Goal: Task Accomplishment & Management: Use online tool/utility

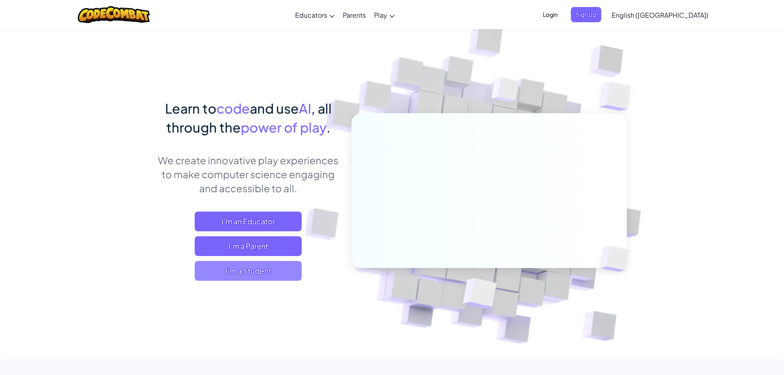
click at [270, 270] on span "I'm a Student" at bounding box center [248, 271] width 107 height 20
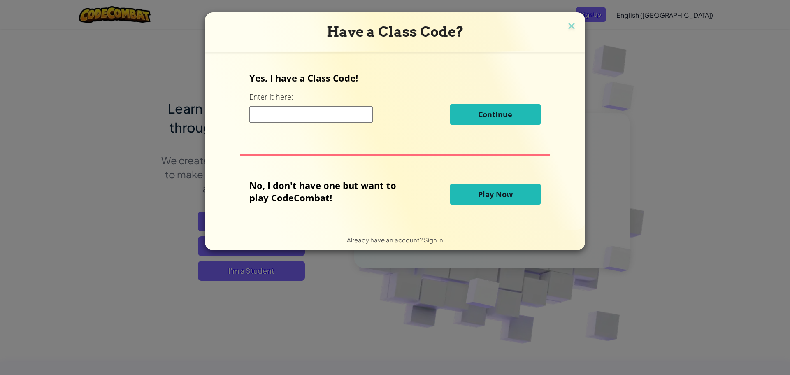
click at [342, 114] on input at bounding box center [310, 114] width 123 height 16
click at [493, 192] on span "Play Now" at bounding box center [495, 194] width 35 height 10
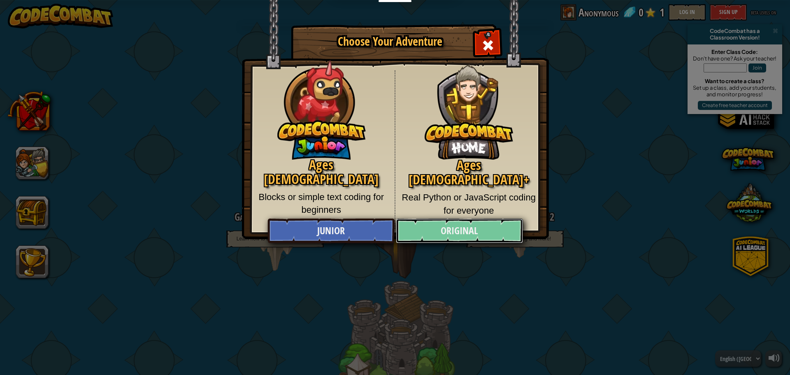
click at [419, 239] on link "Original" at bounding box center [459, 231] width 127 height 25
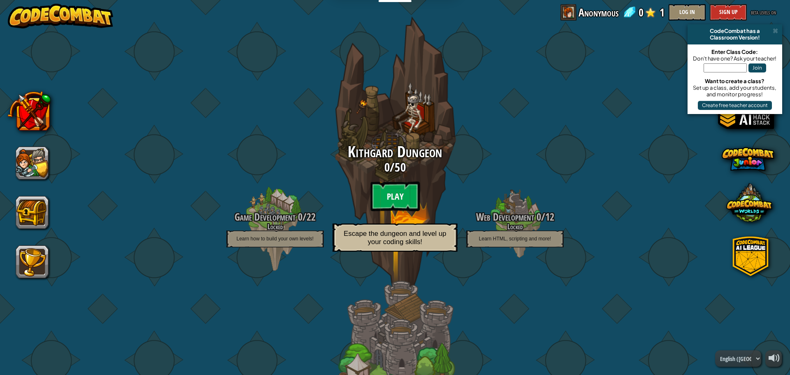
click at [391, 193] on btn "Play" at bounding box center [394, 196] width 49 height 30
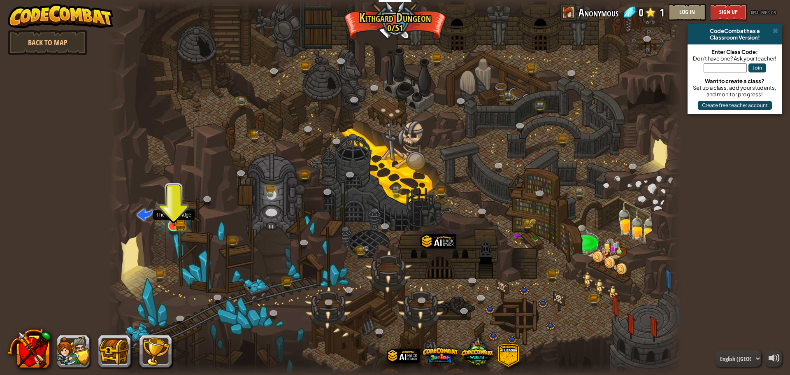
click at [171, 212] on img at bounding box center [173, 209] width 9 height 9
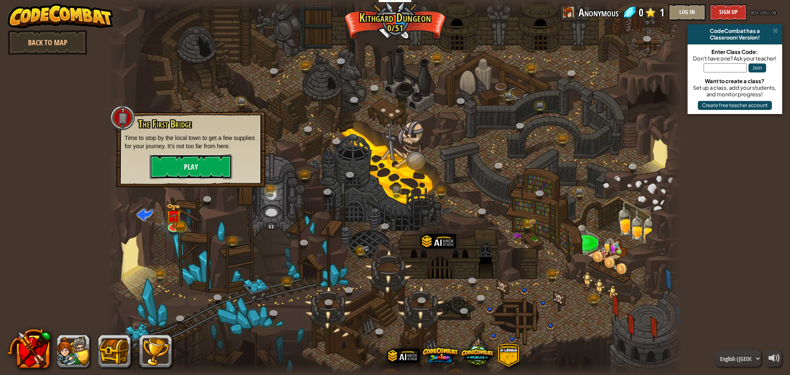
click at [186, 166] on button "Play" at bounding box center [191, 166] width 82 height 25
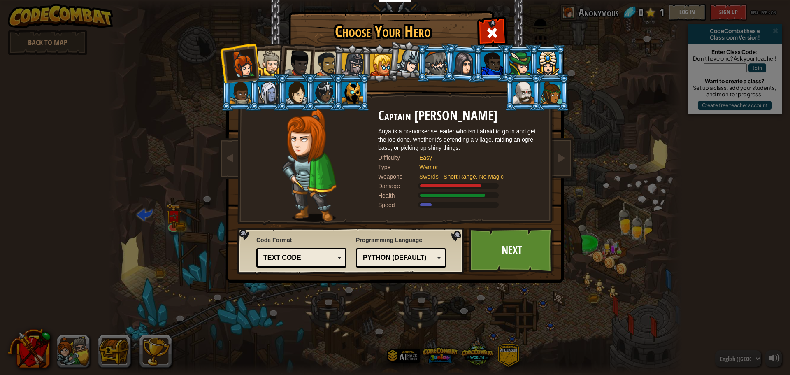
click at [272, 60] on div at bounding box center [270, 63] width 25 height 25
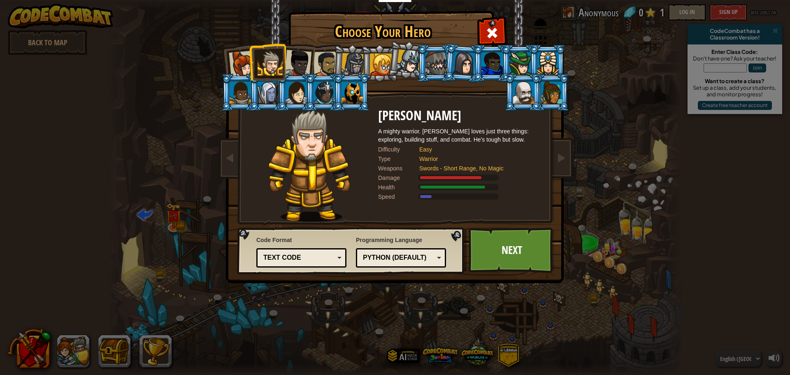
click at [431, 68] on div at bounding box center [436, 63] width 21 height 22
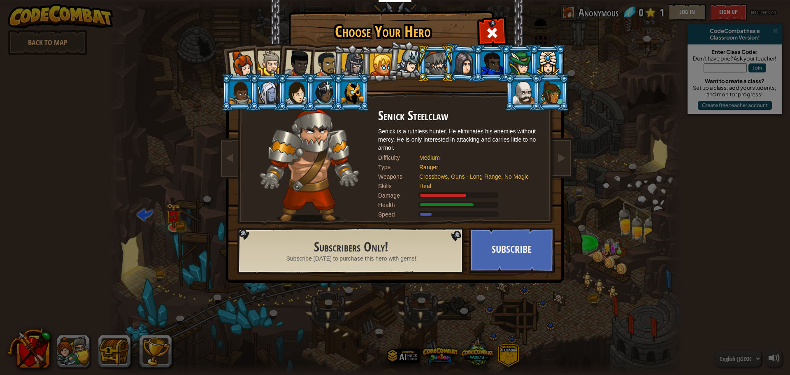
click at [299, 94] on div at bounding box center [296, 92] width 21 height 22
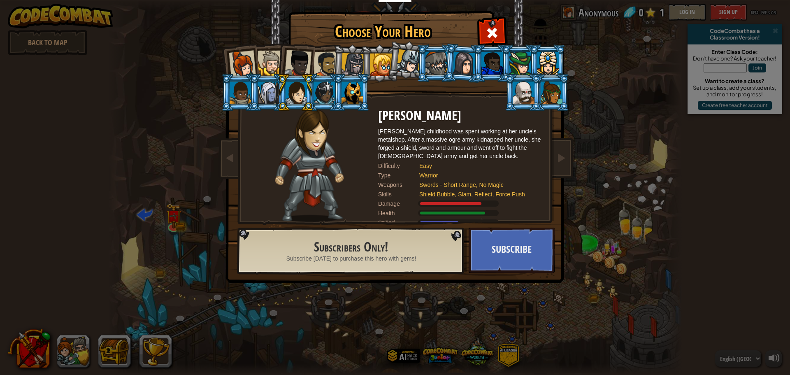
click at [316, 89] on div at bounding box center [324, 92] width 21 height 22
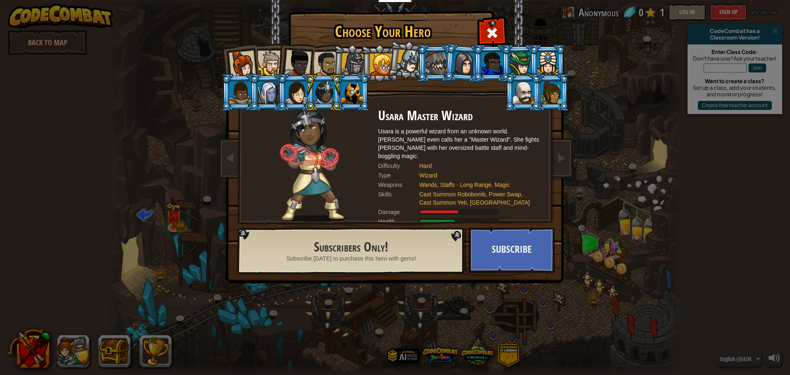
click at [345, 87] on div at bounding box center [352, 92] width 21 height 22
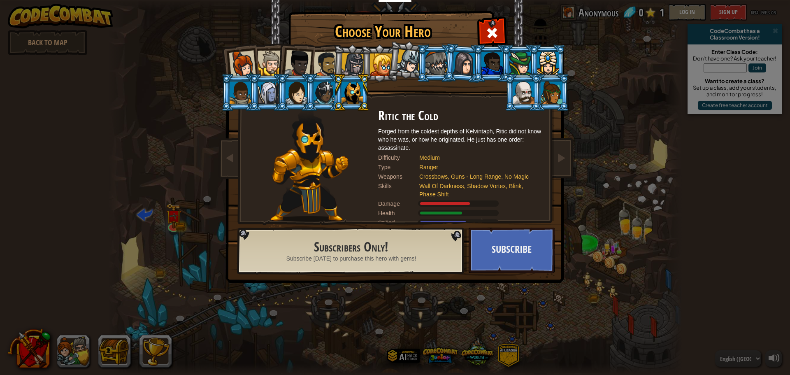
click at [488, 58] on div at bounding box center [492, 63] width 21 height 22
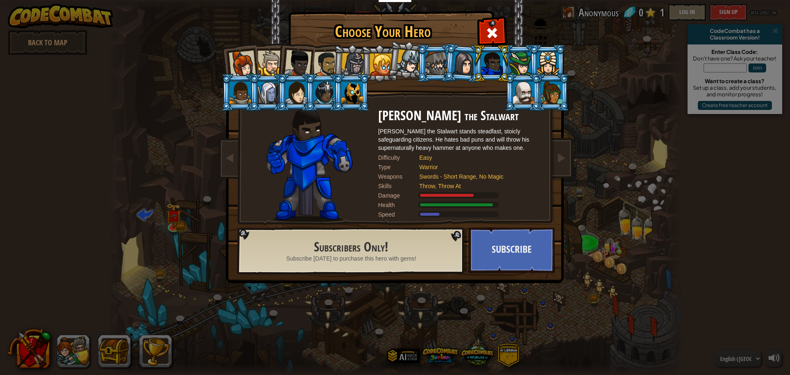
click at [523, 87] on div at bounding box center [523, 92] width 21 height 22
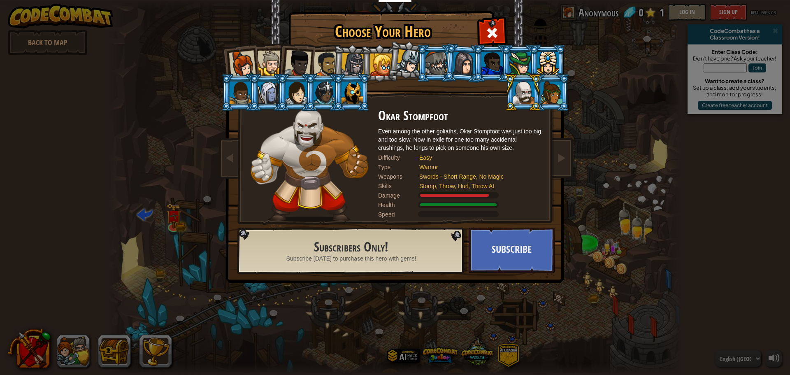
click at [517, 65] on div at bounding box center [519, 63] width 21 height 22
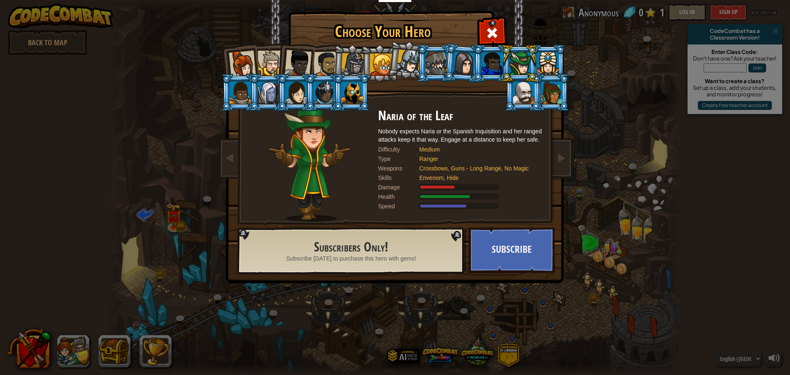
click at [262, 44] on ol at bounding box center [396, 44] width 340 height 0
click at [263, 63] on div at bounding box center [270, 63] width 25 height 25
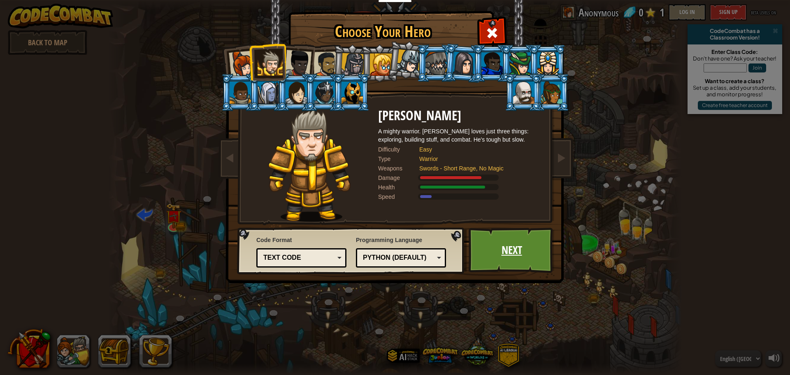
click at [521, 247] on link "Next" at bounding box center [512, 250] width 86 height 45
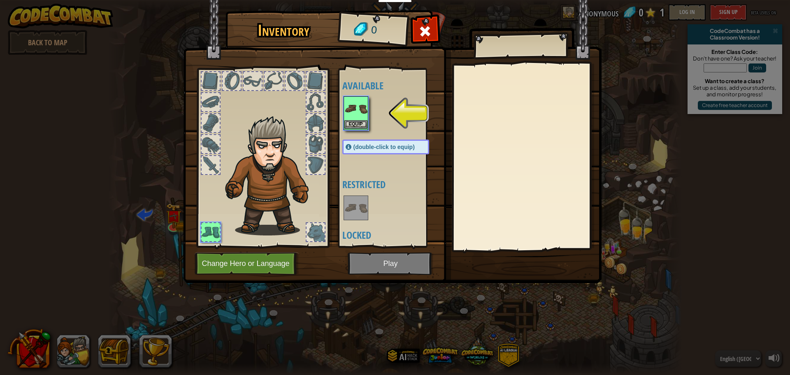
click at [349, 103] on img at bounding box center [355, 108] width 23 height 23
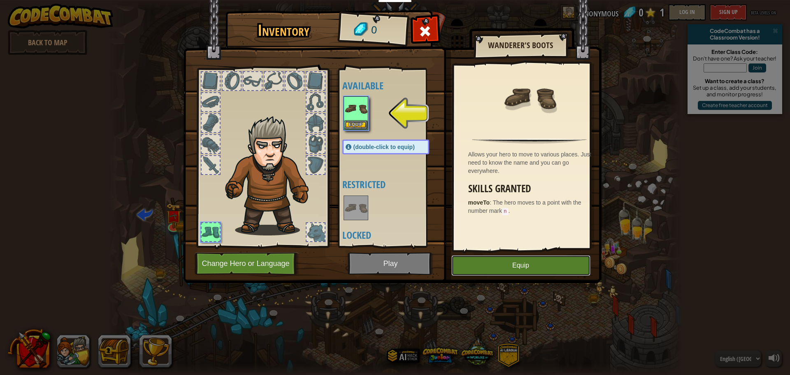
click at [512, 275] on button "Equip" at bounding box center [520, 265] width 139 height 21
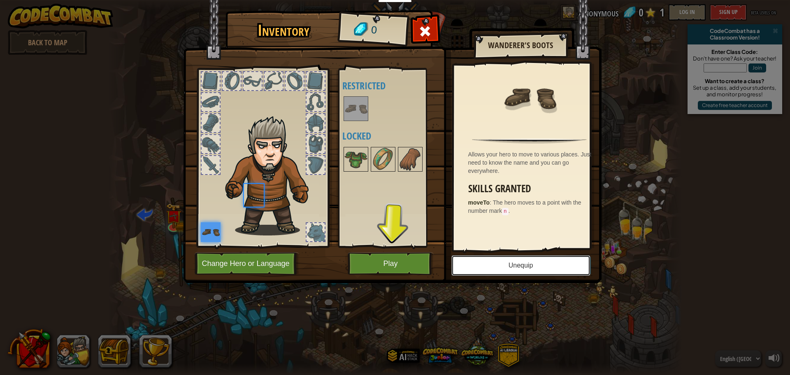
click at [509, 269] on button "Unequip" at bounding box center [520, 265] width 139 height 21
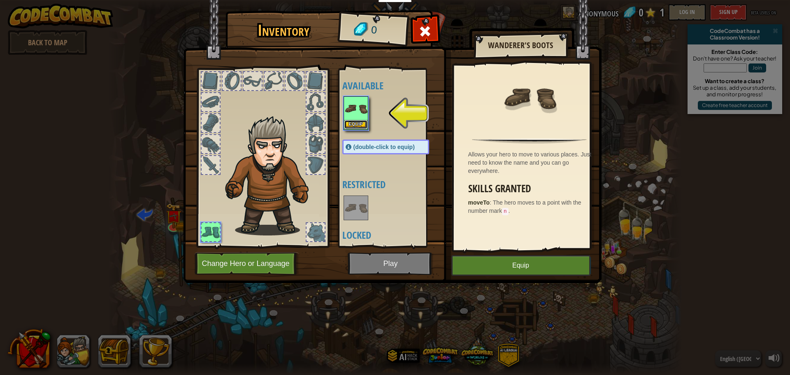
click at [357, 124] on button "Equip" at bounding box center [355, 124] width 23 height 9
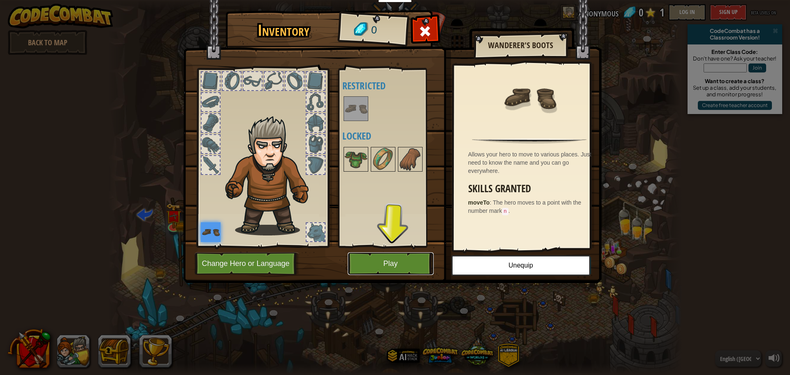
click at [378, 259] on button "Play" at bounding box center [391, 263] width 86 height 23
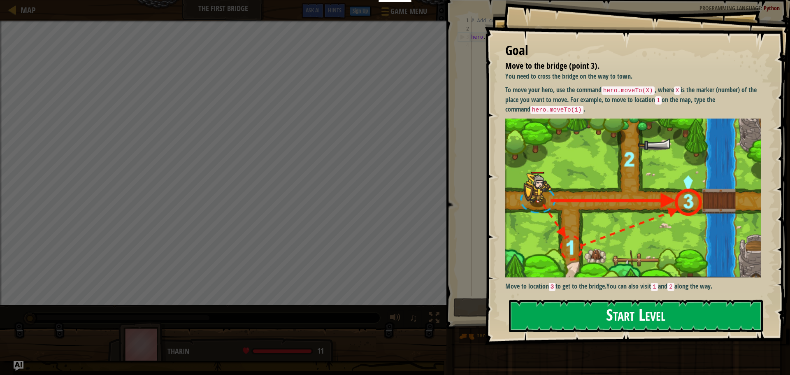
click at [589, 309] on button "Start Level" at bounding box center [636, 316] width 254 height 33
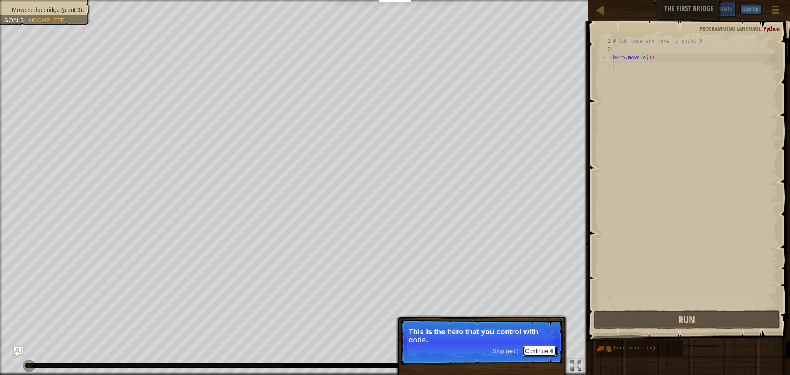
click at [536, 349] on button "Continue" at bounding box center [540, 351] width 34 height 11
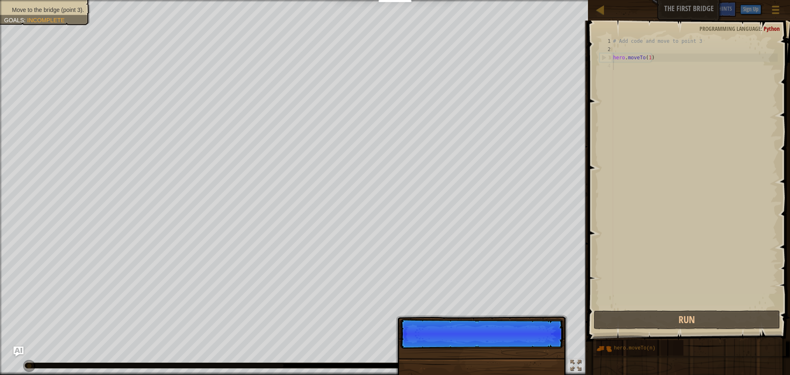
scroll to position [4, 0]
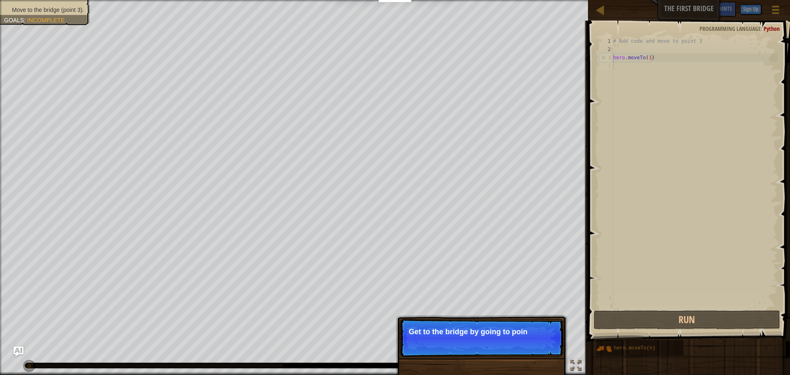
drag, startPoint x: 483, startPoint y: 316, endPoint x: 483, endPoint y: 329, distance: 12.8
click at [483, 323] on div "Skip (esc) Continue Get to the bridge by going to poin" at bounding box center [482, 376] width 172 height 122
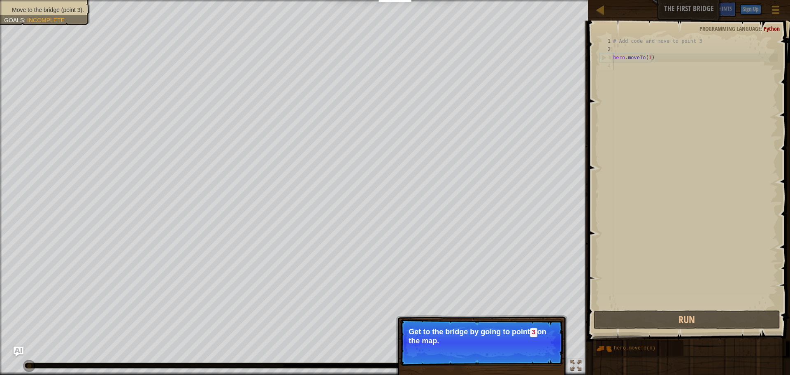
click at [501, 346] on p "Skip (esc) Continue Get to the bridge by going to point 3 on the map." at bounding box center [481, 342] width 163 height 47
click at [482, 347] on p "Skip (esc) Continue Get to the bridge by going to point 3 on the map." at bounding box center [481, 342] width 163 height 47
click at [482, 344] on p "Skip (esc) Continue Get to the bridge by going to point 3 on the map." at bounding box center [481, 342] width 163 height 47
click at [483, 341] on p "Get to the bridge by going to point 3 on the map." at bounding box center [482, 336] width 146 height 17
click at [545, 352] on button "Continue" at bounding box center [540, 352] width 34 height 11
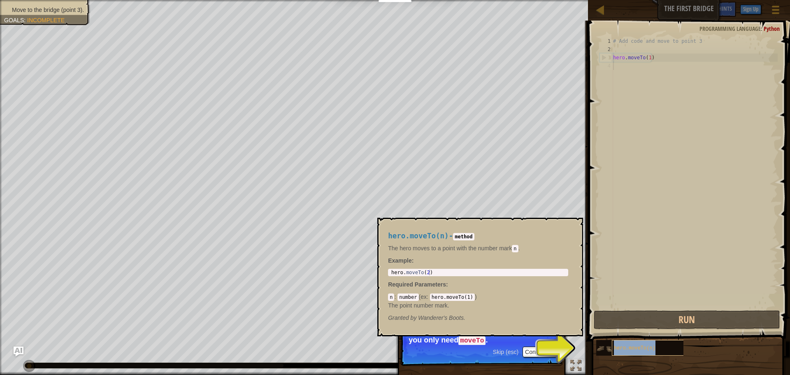
click at [617, 345] on span "hero.moveTo(n)" at bounding box center [635, 348] width 42 height 6
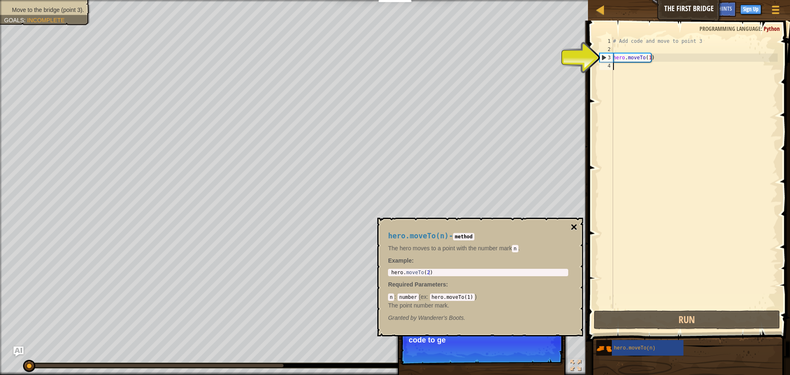
click at [573, 228] on button "×" at bounding box center [574, 227] width 7 height 12
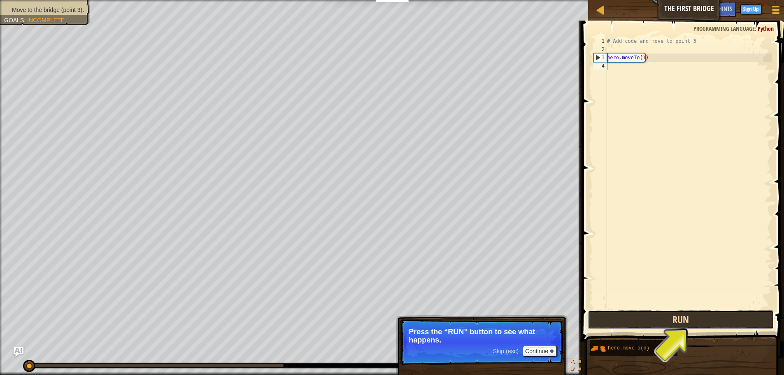
click at [707, 325] on button "Run" at bounding box center [681, 319] width 186 height 19
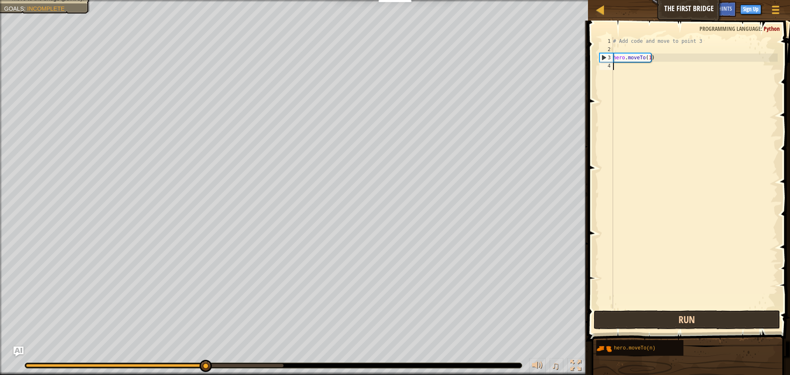
type textarea "hero.moveTo(1)"
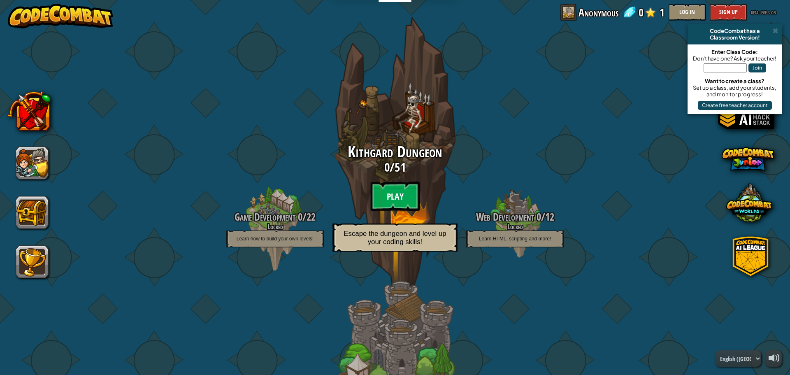
click at [392, 207] on btn "Play" at bounding box center [394, 196] width 49 height 30
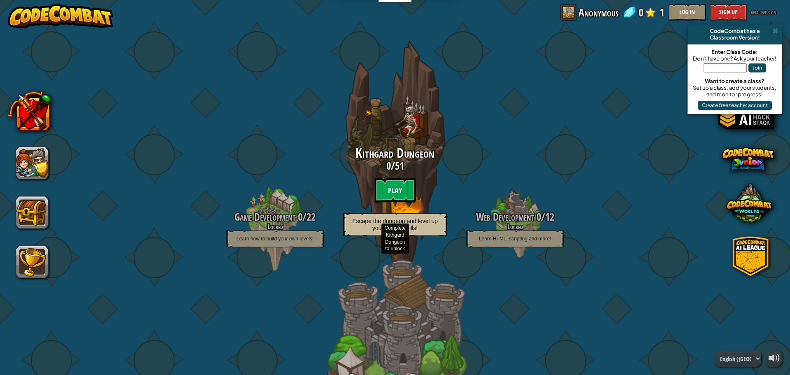
drag, startPoint x: 420, startPoint y: 345, endPoint x: 414, endPoint y: 346, distance: 5.5
drag, startPoint x: 414, startPoint y: 346, endPoint x: 378, endPoint y: 337, distance: 37.2
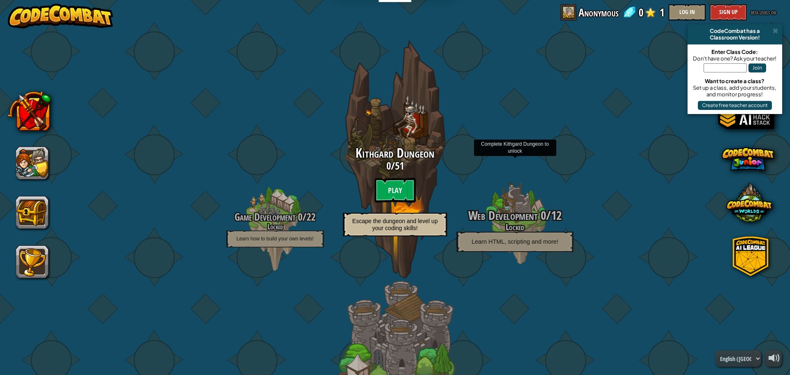
click at [520, 216] on span "Web Development" at bounding box center [503, 215] width 70 height 17
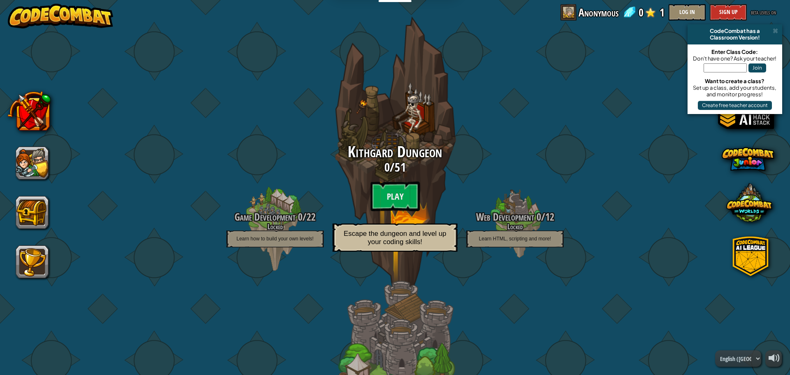
click at [317, 232] on div "Kithgard Dungeon 0 / 51 Play Escape the dungeon and level up your coding skills!" at bounding box center [395, 200] width 156 height 113
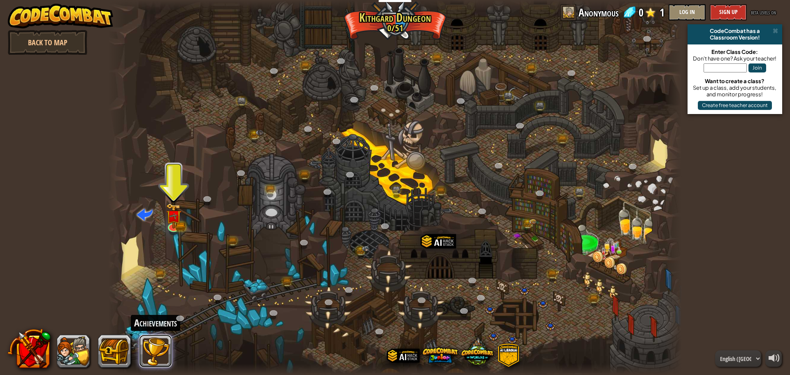
click at [150, 339] on button at bounding box center [155, 351] width 33 height 33
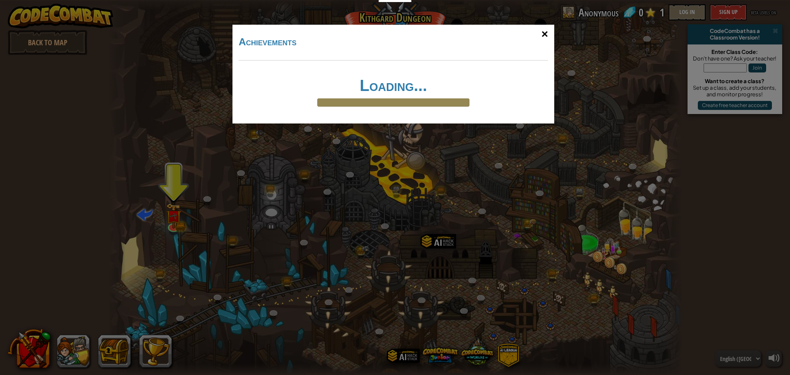
click at [551, 38] on div "×" at bounding box center [544, 34] width 19 height 24
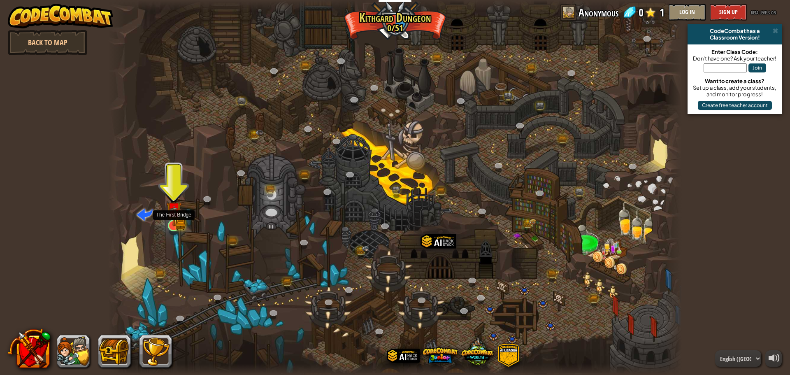
click at [177, 223] on img at bounding box center [173, 210] width 15 height 34
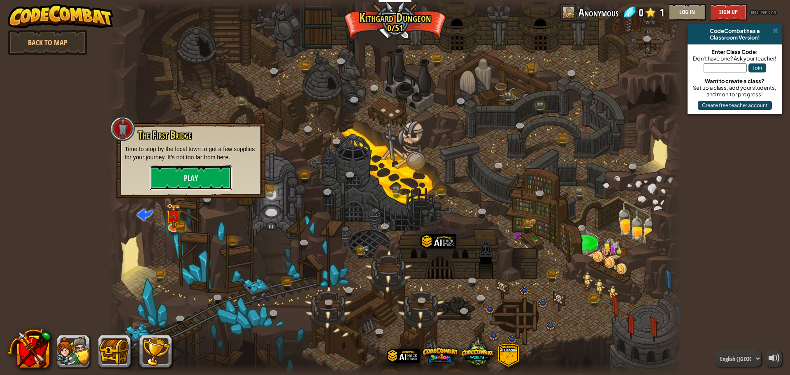
click at [193, 180] on button "Play" at bounding box center [191, 177] width 82 height 25
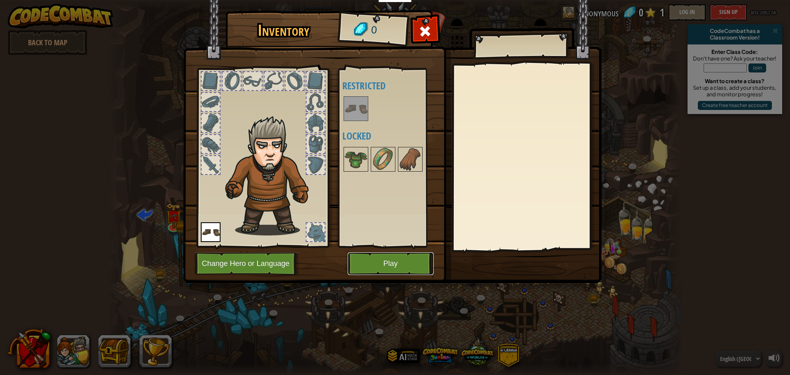
click at [373, 259] on button "Play" at bounding box center [391, 263] width 86 height 23
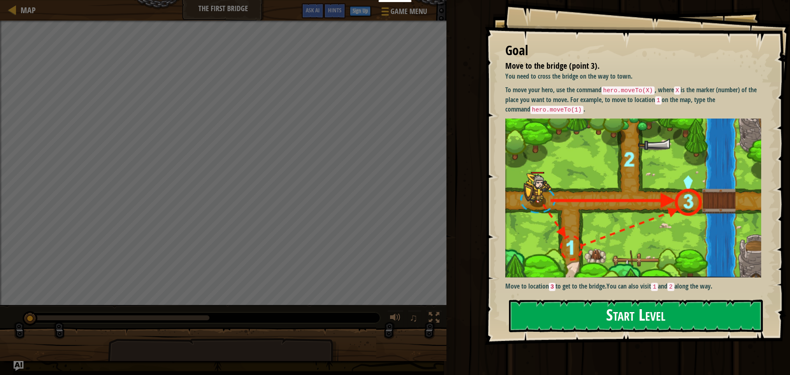
click at [613, 316] on button "Start Level" at bounding box center [636, 316] width 254 height 33
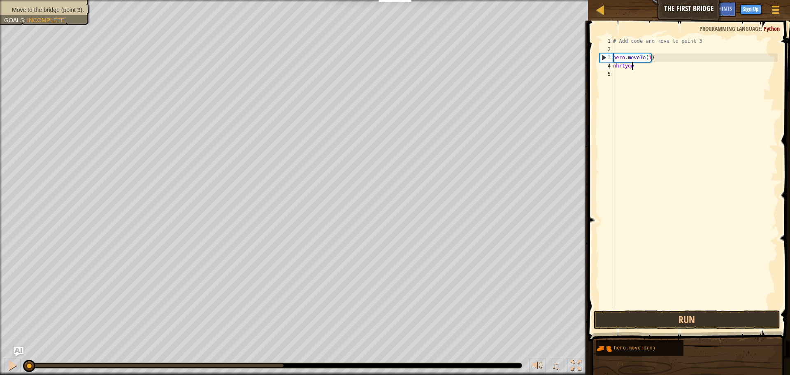
scroll to position [4, 1]
click at [653, 70] on div "# Add code and move to point 3 hero . moveTo ( 1 ) nhrtyqw" at bounding box center [695, 181] width 166 height 288
type textarea "n"
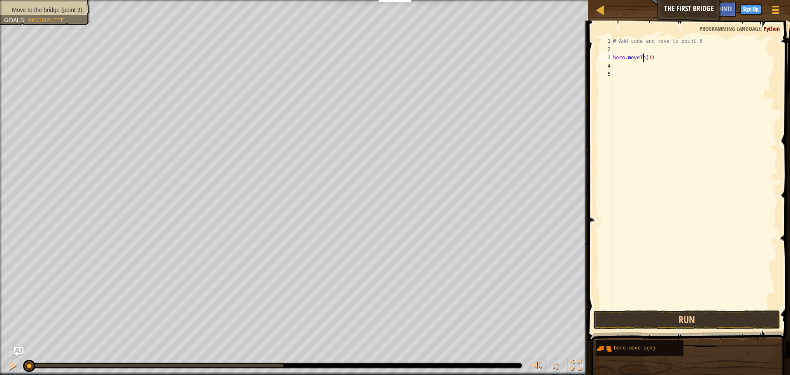
click at [643, 59] on div "# Add code and move to point 3 hero . moveTo ( 1 )" at bounding box center [695, 181] width 166 height 288
click at [653, 56] on div "# Add code and move to point 3 hero . moveTo ( 1 )" at bounding box center [695, 181] width 166 height 288
click at [684, 318] on button "Run" at bounding box center [687, 319] width 186 height 19
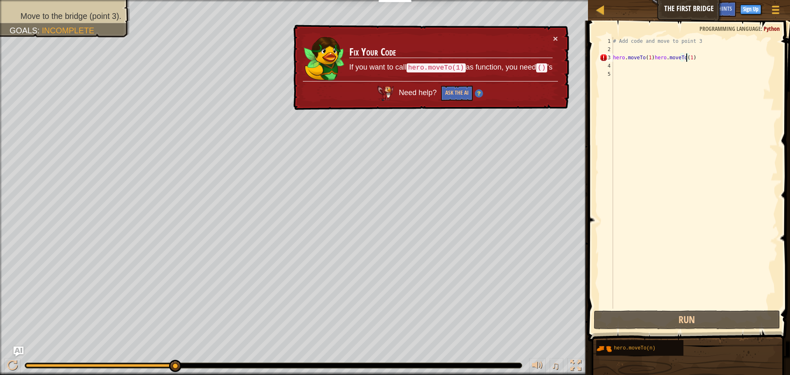
type textarea "hero.moveTo(1)hero.moveTo()"
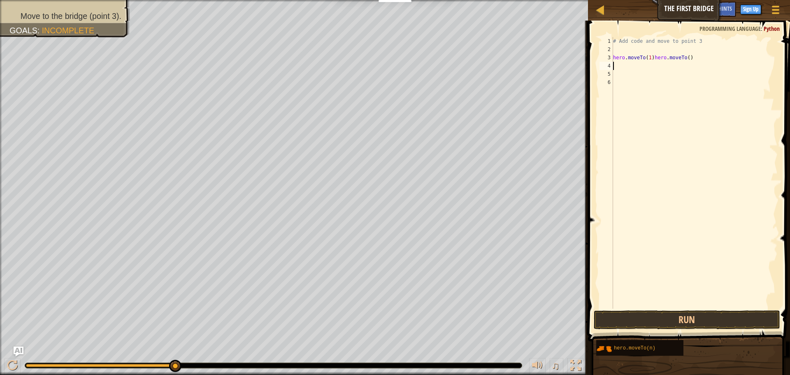
scroll to position [4, 0]
click at [603, 312] on button "Run" at bounding box center [687, 319] width 186 height 19
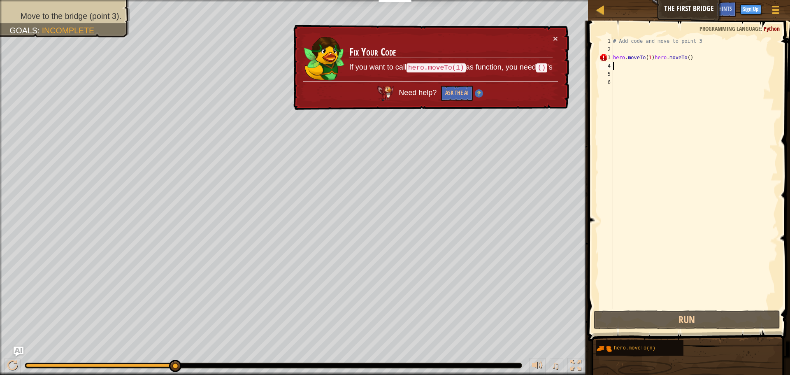
click at [697, 57] on div "# Add code and move to point 3 hero . moveTo ( 1 ) hero . moveTo ( )" at bounding box center [695, 181] width 166 height 288
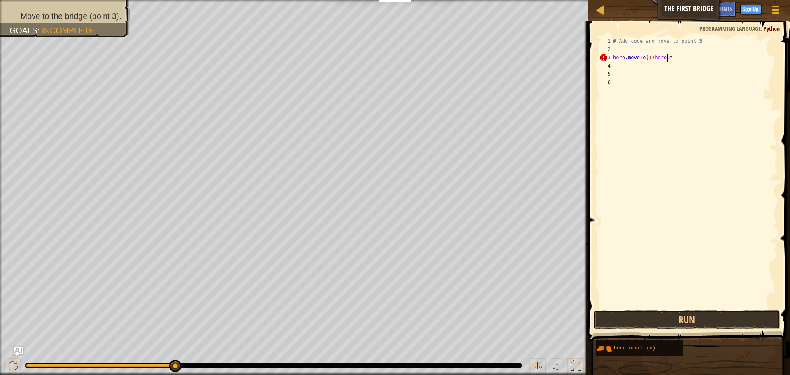
type textarea "hero.moveTo(1"
click at [699, 319] on button "Run" at bounding box center [687, 319] width 186 height 19
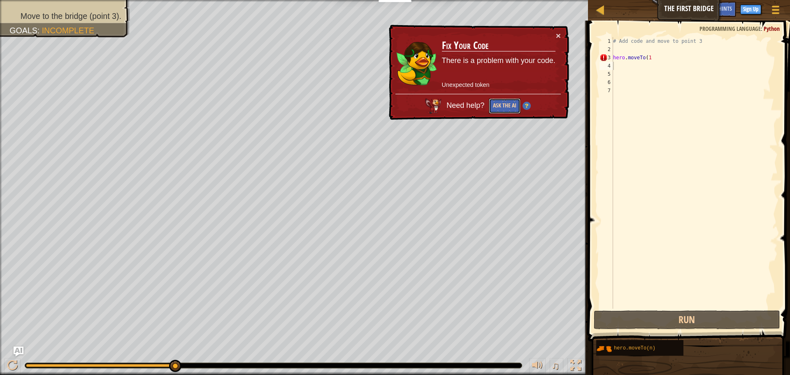
click at [496, 104] on button "Ask the AI" at bounding box center [505, 105] width 32 height 15
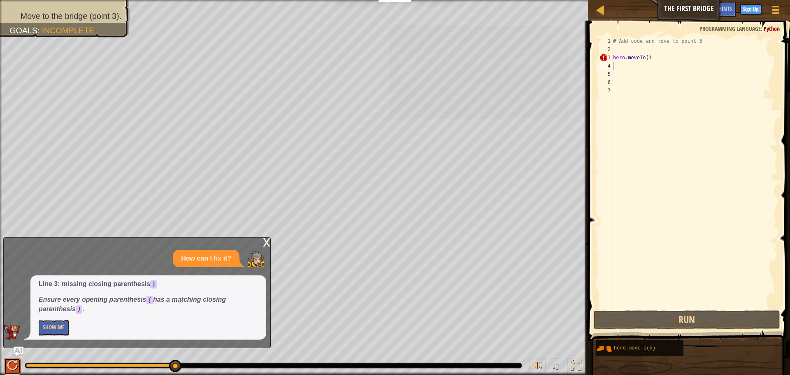
click at [9, 367] on div at bounding box center [12, 365] width 11 height 11
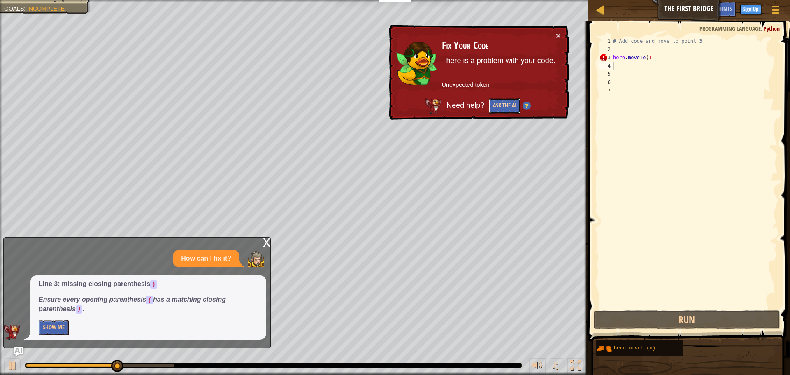
click at [511, 105] on button "Ask the AI" at bounding box center [505, 105] width 32 height 15
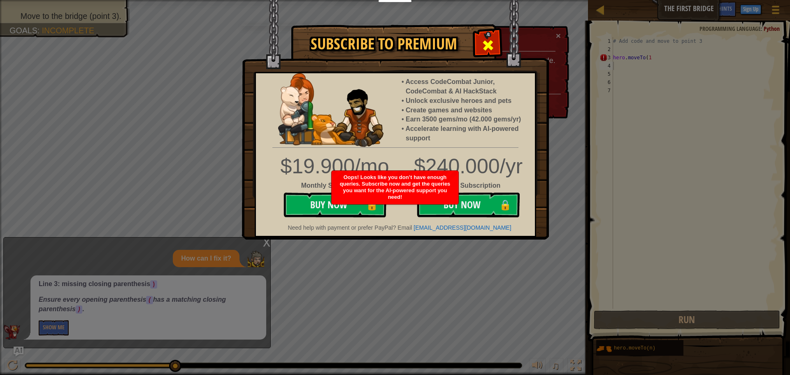
click at [490, 47] on span at bounding box center [488, 45] width 13 height 13
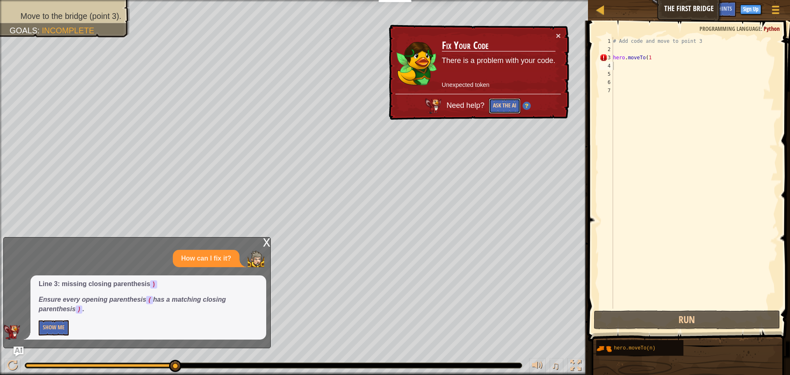
click at [504, 107] on button "Ask the AI" at bounding box center [505, 105] width 32 height 15
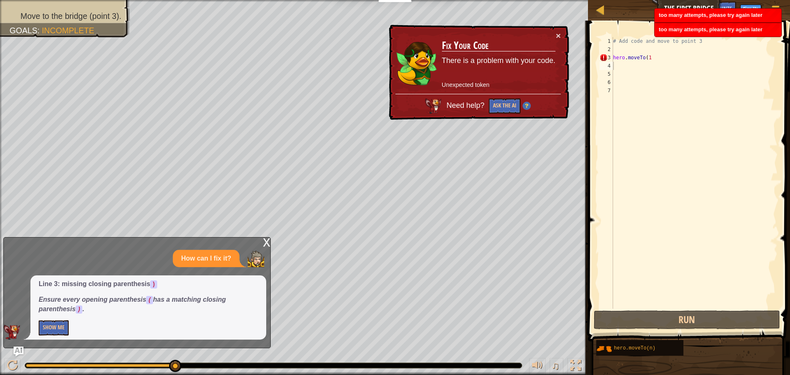
drag, startPoint x: 170, startPoint y: 322, endPoint x: 217, endPoint y: 289, distance: 57.3
click at [170, 322] on p "Show Me" at bounding box center [148, 327] width 219 height 15
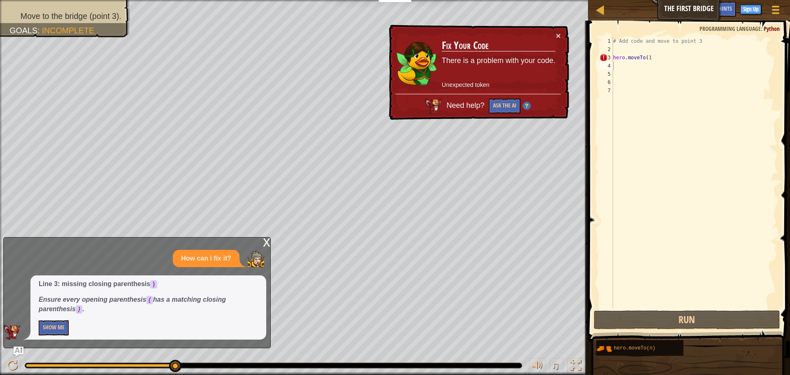
click at [469, 106] on span "Need help?" at bounding box center [467, 105] width 40 height 8
click at [468, 84] on p "Unexpected token" at bounding box center [499, 85] width 114 height 9
drag, startPoint x: 510, startPoint y: 74, endPoint x: 523, endPoint y: 93, distance: 22.5
click at [521, 88] on td "Fix Your Code There is a problem with your code. Unexpected token" at bounding box center [499, 62] width 114 height 63
click at [528, 104] on img at bounding box center [527, 106] width 8 height 8
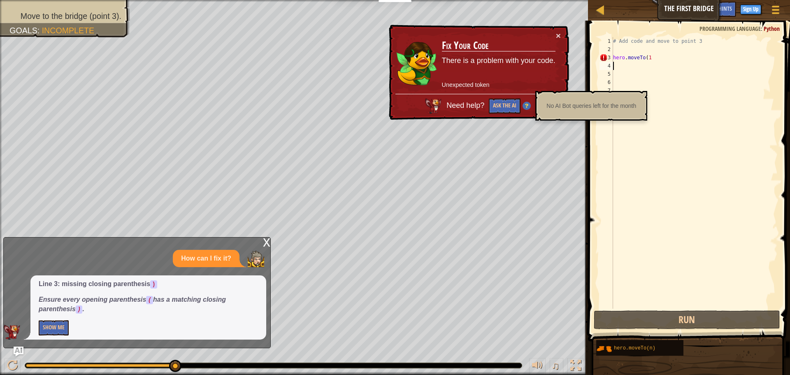
click at [540, 64] on p "There is a problem with your code." at bounding box center [499, 61] width 114 height 11
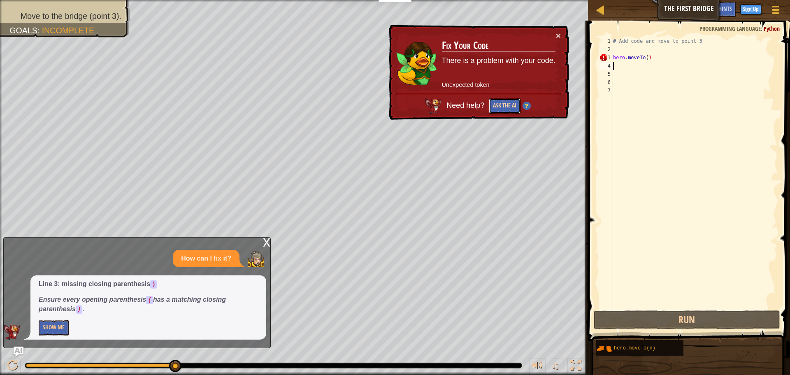
click at [496, 101] on button "Ask the AI" at bounding box center [505, 105] width 32 height 15
click at [498, 107] on button "Ask the AI" at bounding box center [505, 105] width 32 height 15
drag, startPoint x: 498, startPoint y: 107, endPoint x: 505, endPoint y: 106, distance: 7.5
click at [499, 107] on button "Ask the AI" at bounding box center [505, 105] width 32 height 15
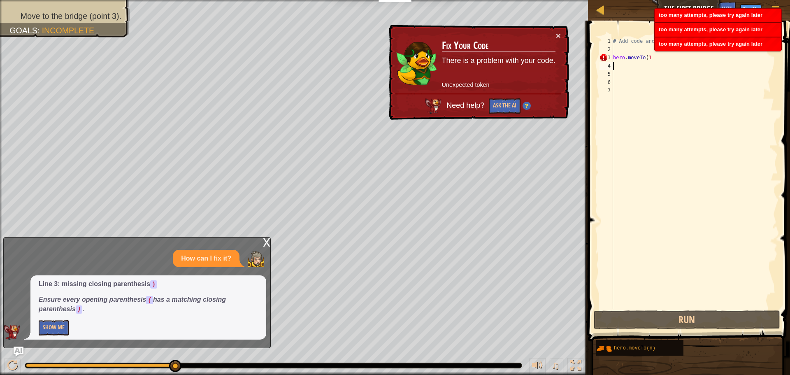
click at [530, 98] on div "Need help? Ask the AI" at bounding box center [477, 104] width 165 height 20
click at [460, 102] on span "Need help?" at bounding box center [467, 105] width 40 height 8
drag, startPoint x: 489, startPoint y: 94, endPoint x: 493, endPoint y: 81, distance: 13.4
click at [492, 88] on div "× Fix Your Code There is a problem with your code. Unexpected token Need help? …" at bounding box center [478, 72] width 182 height 95
click at [500, 60] on p "There is a problem with your code." at bounding box center [499, 61] width 114 height 11
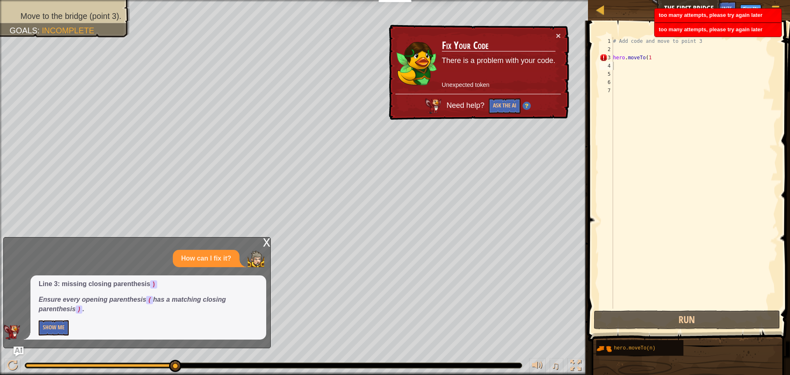
drag, startPoint x: 495, startPoint y: 54, endPoint x: 465, endPoint y: 46, distance: 31.7
click at [465, 46] on td "Fix Your Code There is a problem with your code. Unexpected token" at bounding box center [499, 62] width 114 height 63
click at [465, 46] on h3 "Fix Your Code" at bounding box center [499, 46] width 114 height 12
click at [464, 45] on h3 "Fix Your Code" at bounding box center [499, 46] width 114 height 12
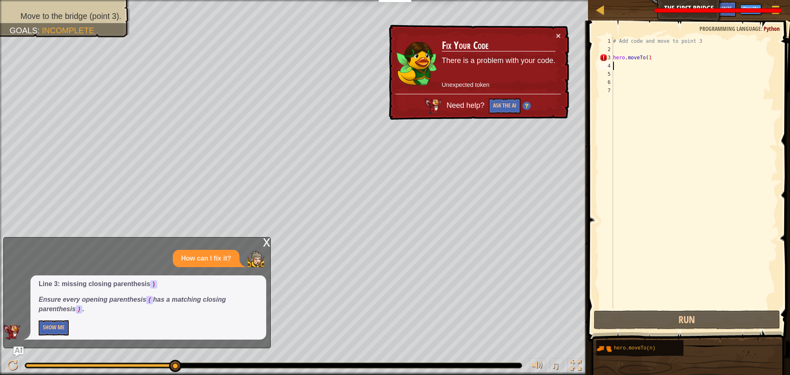
click at [464, 45] on h3 "Fix Your Code" at bounding box center [499, 46] width 114 height 12
drag, startPoint x: 449, startPoint y: 52, endPoint x: 449, endPoint y: 86, distance: 34.2
click at [449, 56] on td "Fix Your Code There is a problem with your code. Unexpected token" at bounding box center [499, 62] width 114 height 63
click at [457, 89] on td "Fix Your Code There is a problem with your code. Unexpected token" at bounding box center [499, 62] width 114 height 63
click at [652, 60] on div "# Add code and move to point 3 hero . moveTo ( 1" at bounding box center [695, 181] width 166 height 288
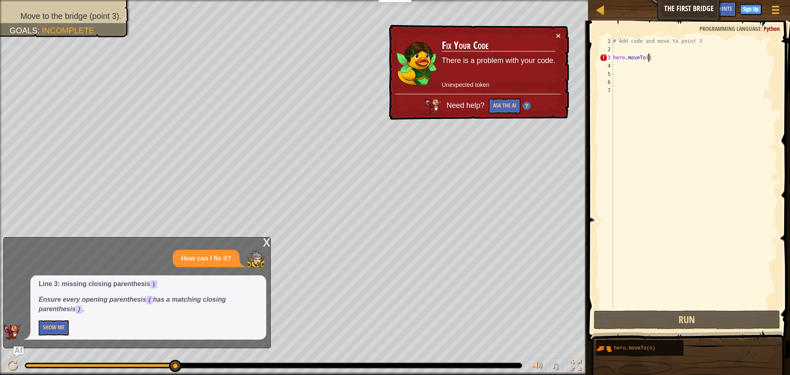
type textarea "hero.moveTo(1)"
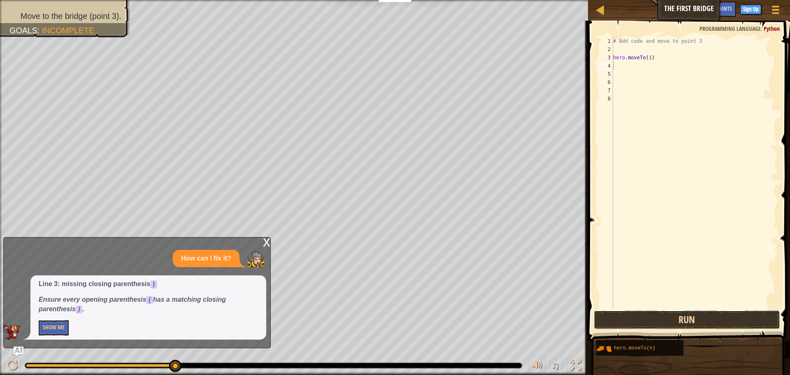
click at [678, 316] on button "Run" at bounding box center [687, 319] width 186 height 19
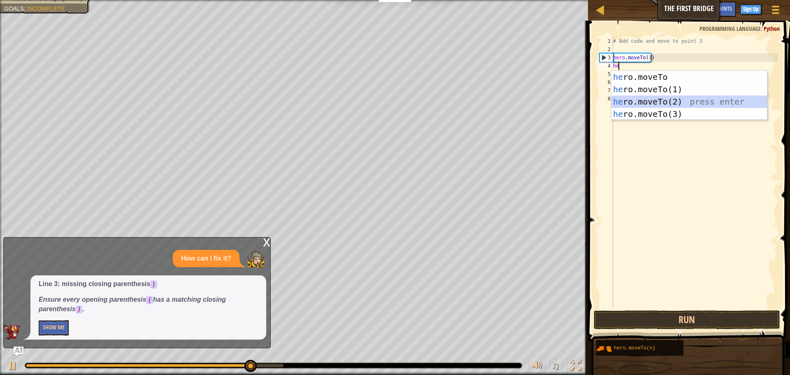
click at [652, 99] on div "he ro.moveTo press enter he ro.moveTo(1) press enter he ro.moveTo(2) press ente…" at bounding box center [690, 108] width 156 height 74
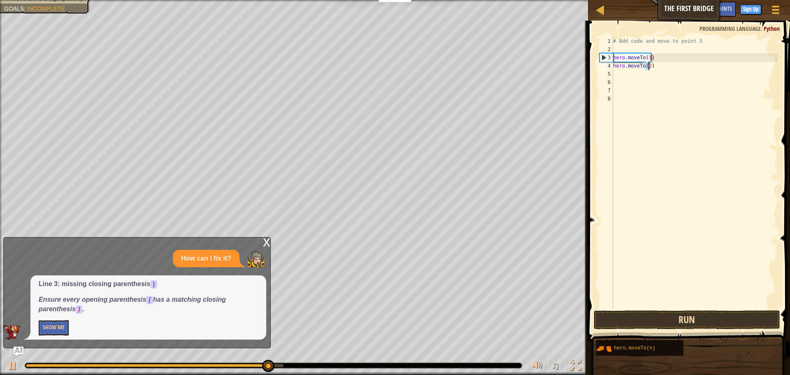
type textarea "hero.moveTo(2)"
click at [711, 317] on button "Run" at bounding box center [687, 319] width 186 height 19
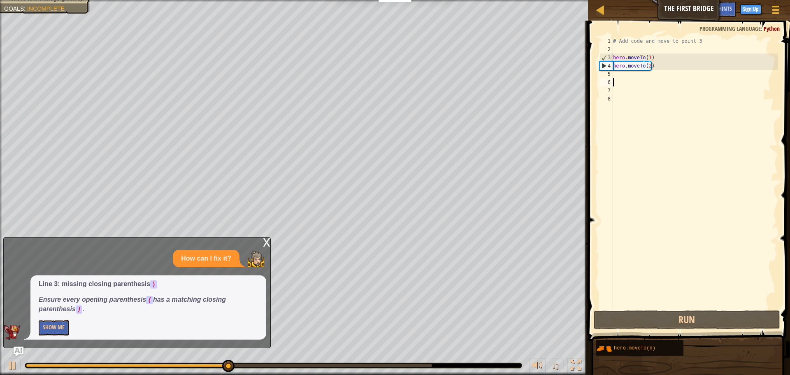
click at [626, 78] on div "# Add code and move to point 3 hero . moveTo ( 1 ) hero . moveTo ( 2 )" at bounding box center [695, 181] width 166 height 288
click at [624, 75] on div "# Add code and move to point 3 hero . moveTo ( 1 ) hero . moveTo ( 2 )" at bounding box center [695, 181] width 166 height 288
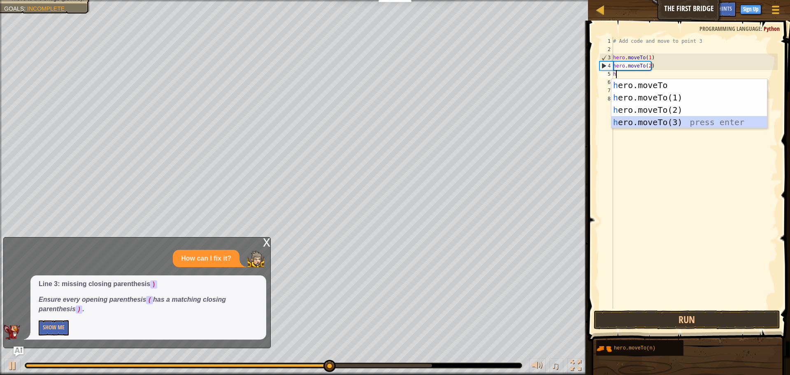
click at [676, 122] on div "h ero.moveTo press enter h ero.moveTo(1) press enter h ero.moveTo(2) press ente…" at bounding box center [690, 116] width 156 height 74
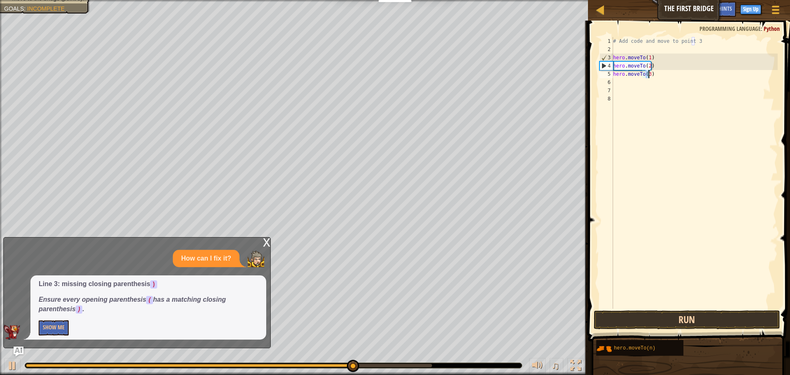
type textarea "hero.moveTo(3)"
click at [693, 318] on button "Run" at bounding box center [687, 319] width 186 height 19
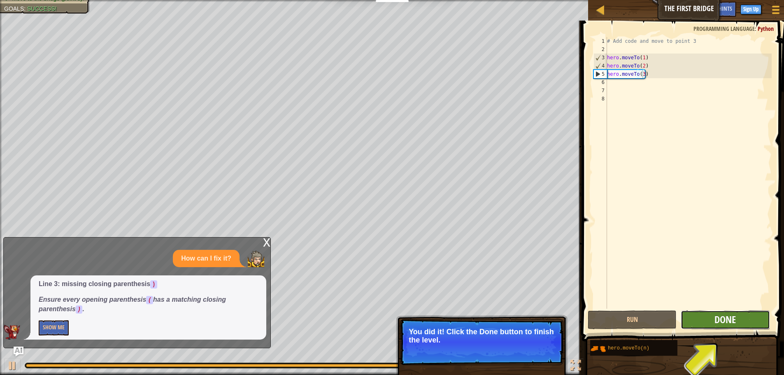
click at [732, 317] on span "Done" at bounding box center [724, 319] width 21 height 13
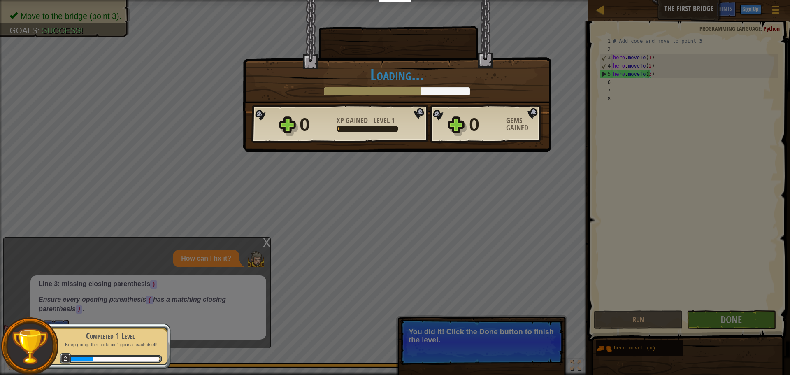
click at [512, 281] on div "× Those people are careless and forget that the Great Forest can be dangerous. …" at bounding box center [395, 187] width 790 height 375
click at [470, 250] on div "× Those people are careless and forget that the Great Forest can be dangerous. …" at bounding box center [395, 187] width 790 height 375
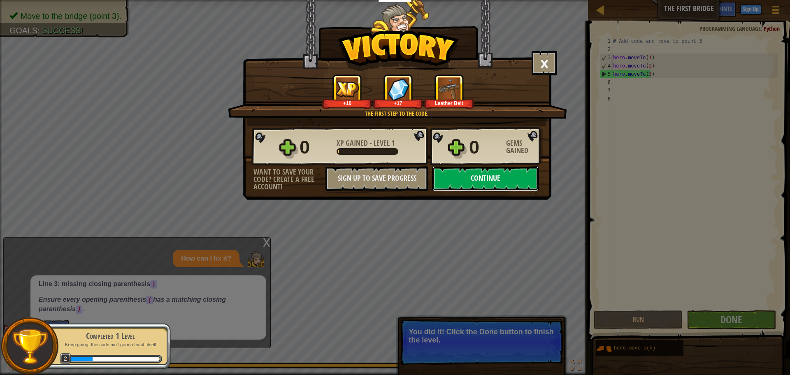
click at [506, 172] on button "Continue" at bounding box center [486, 178] width 106 height 25
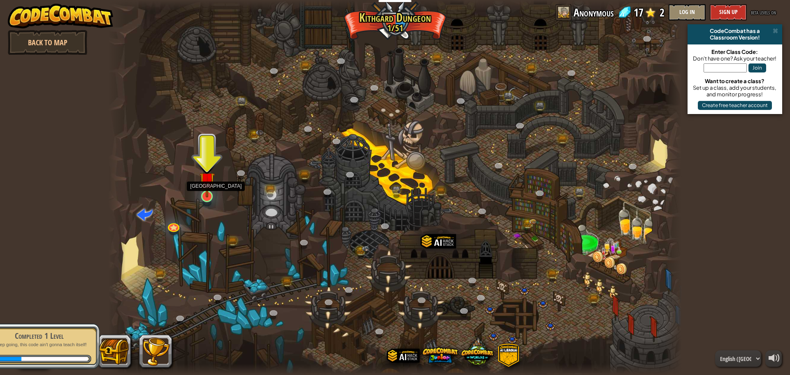
click at [212, 193] on img at bounding box center [207, 179] width 15 height 35
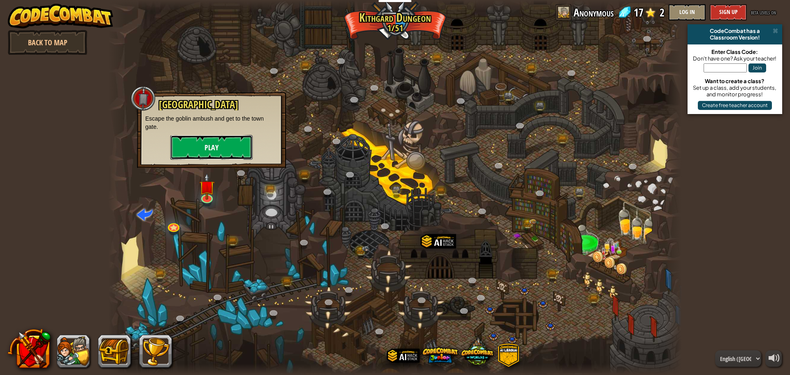
click at [241, 141] on button "Play" at bounding box center [211, 147] width 82 height 25
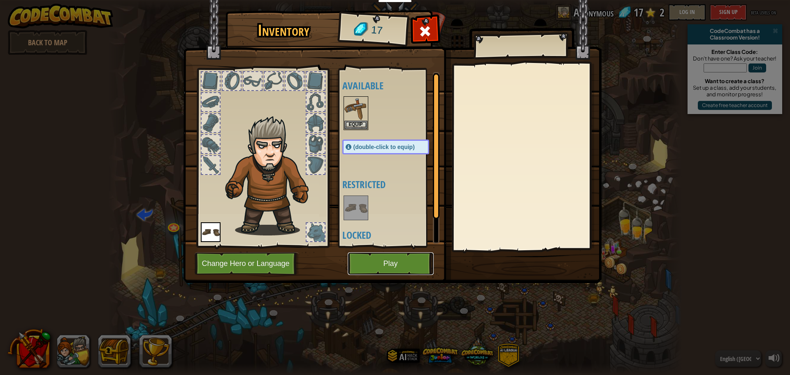
click at [379, 257] on button "Play" at bounding box center [391, 263] width 86 height 23
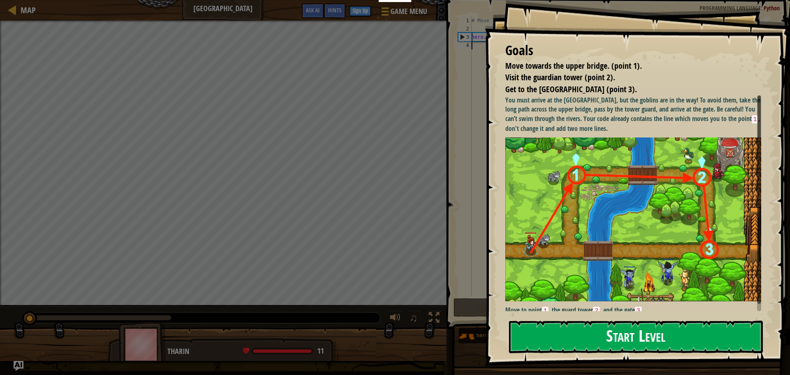
click at [568, 331] on button "Start Level" at bounding box center [636, 337] width 254 height 33
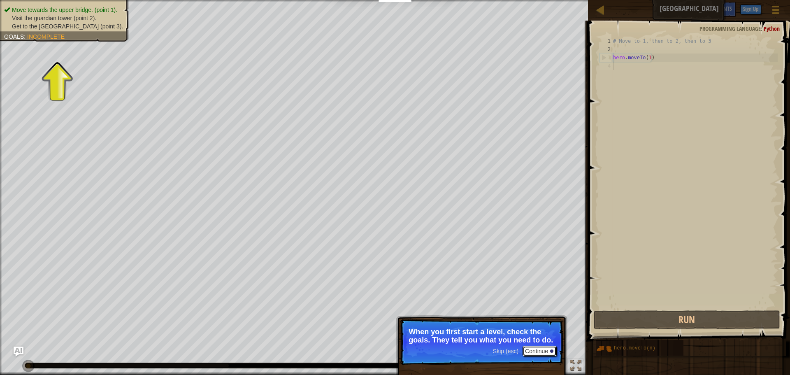
click at [544, 351] on button "Continue" at bounding box center [540, 351] width 34 height 11
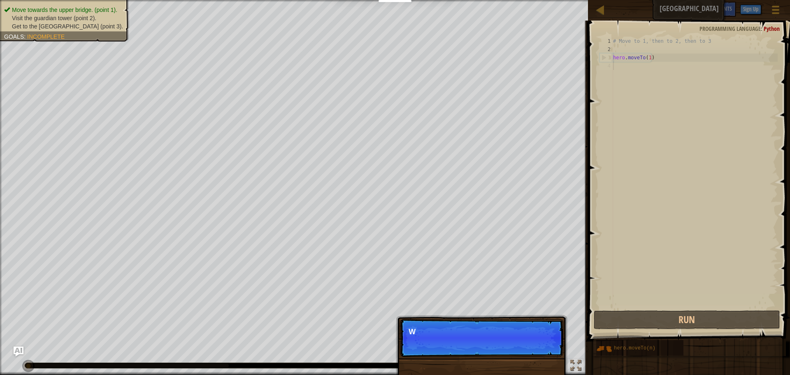
scroll to position [4, 0]
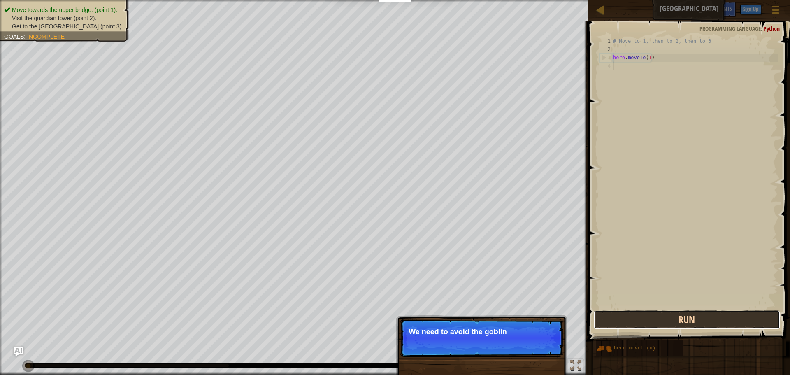
click at [659, 317] on button "Run" at bounding box center [687, 319] width 186 height 19
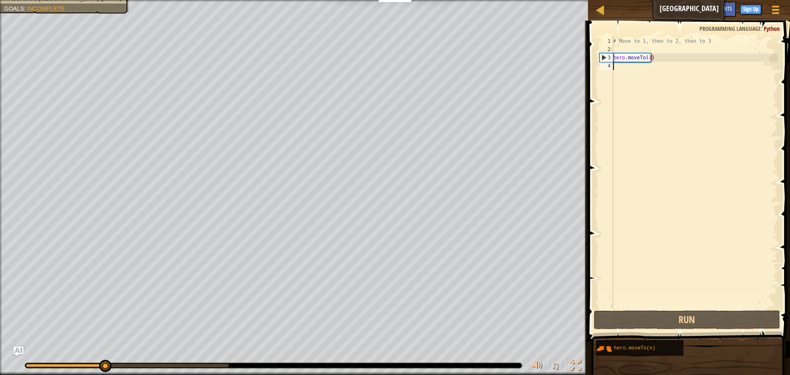
click at [632, 75] on div "# Move to 1, then to 2, then to 3 hero . moveTo ( 1 )" at bounding box center [695, 181] width 166 height 288
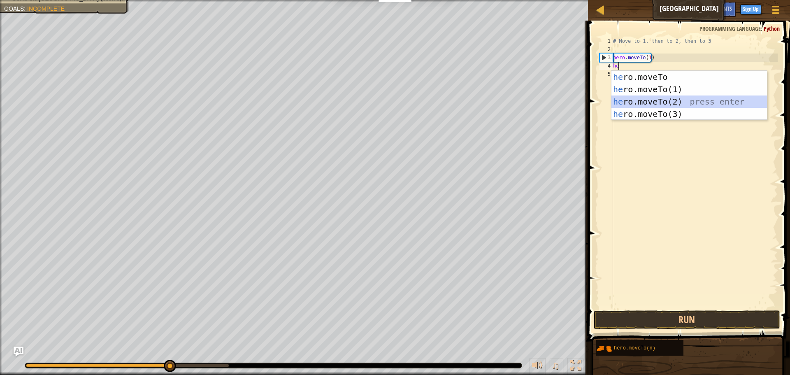
click at [663, 100] on div "he ro.moveTo press enter he ro.moveTo(1) press enter he ro.moveTo(2) press ente…" at bounding box center [690, 108] width 156 height 74
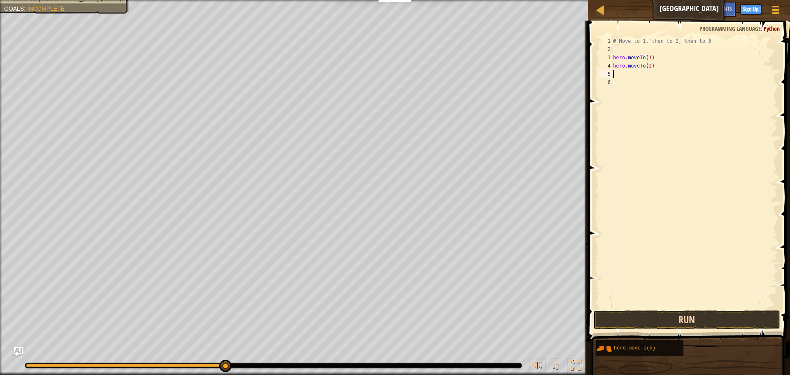
type textarea "hero.moveTo(2)"
click at [686, 319] on button "Run" at bounding box center [687, 319] width 186 height 19
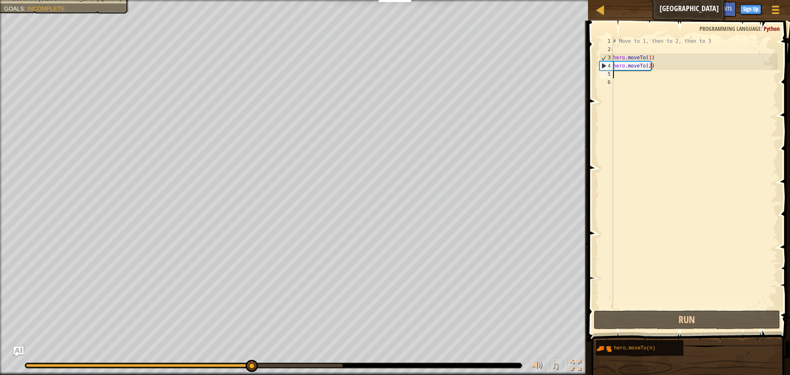
click at [627, 74] on div "# Move to 1, then to 2, then to 3 hero . moveTo ( 1 ) hero . moveTo ( 2 )" at bounding box center [695, 181] width 166 height 288
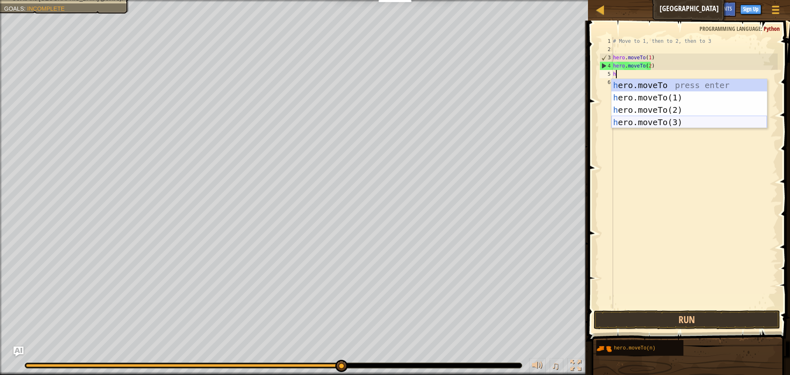
click at [683, 121] on div "h ero.moveTo press enter h ero.moveTo(1) press enter h ero.moveTo(2) press ente…" at bounding box center [690, 116] width 156 height 74
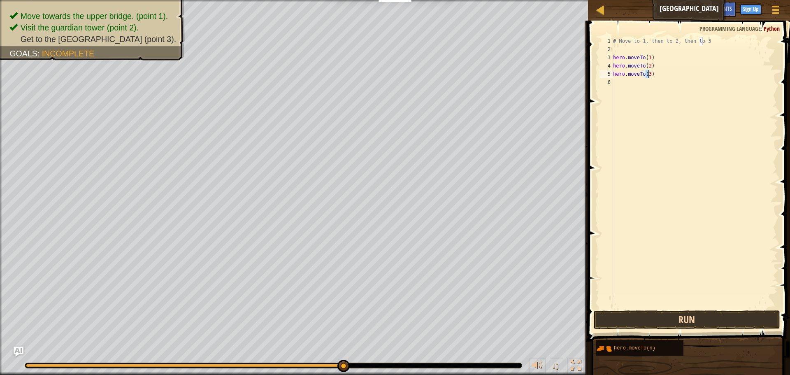
type textarea "hero.moveTo(3)"
click at [695, 325] on button "Run" at bounding box center [687, 319] width 186 height 19
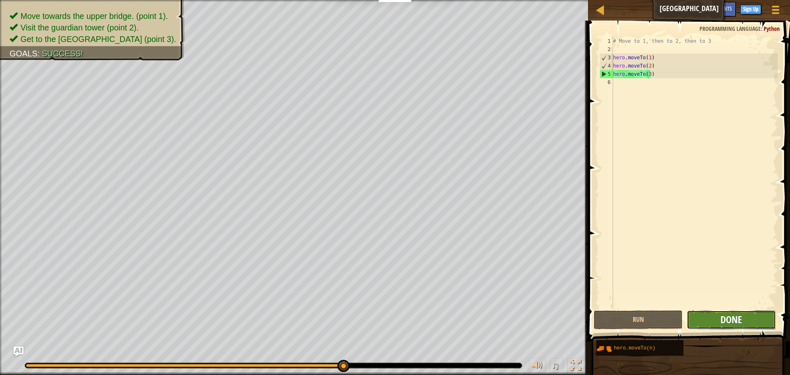
click at [728, 314] on span "Done" at bounding box center [731, 319] width 21 height 13
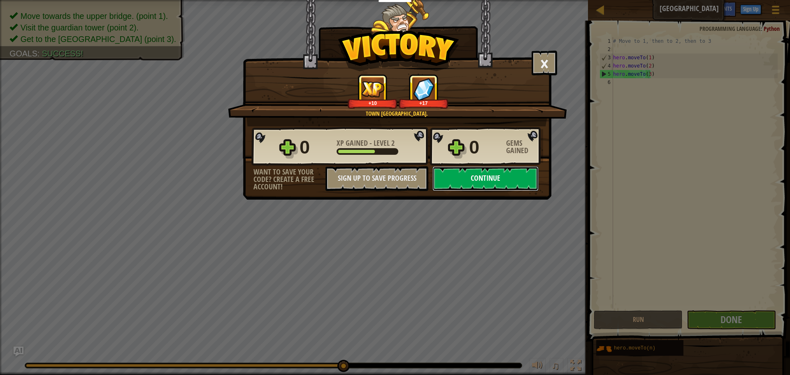
click at [498, 184] on button "Continue" at bounding box center [486, 178] width 106 height 25
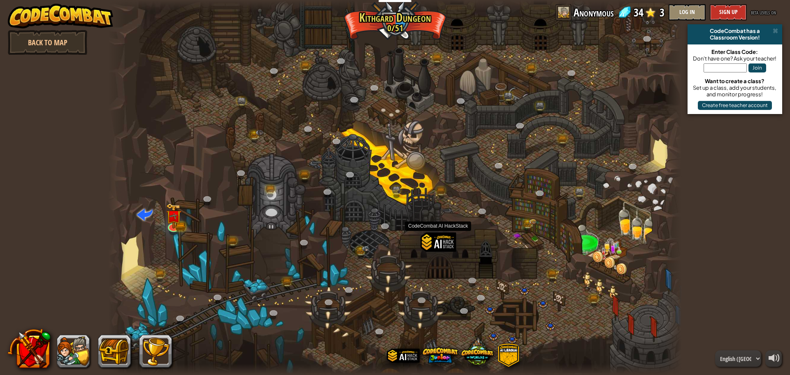
click at [437, 240] on div at bounding box center [438, 255] width 35 height 46
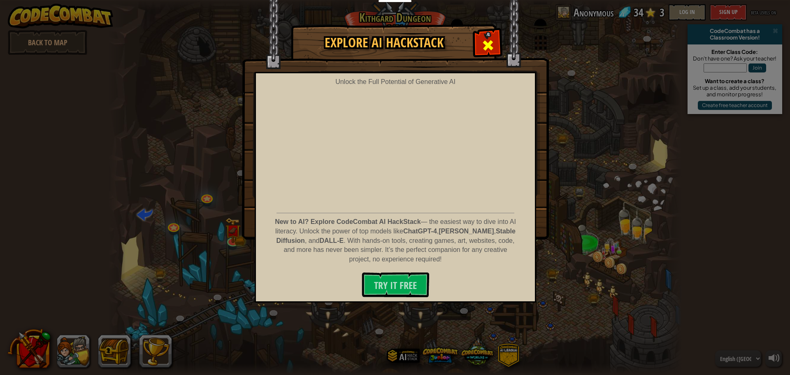
click at [490, 48] on span at bounding box center [488, 45] width 13 height 13
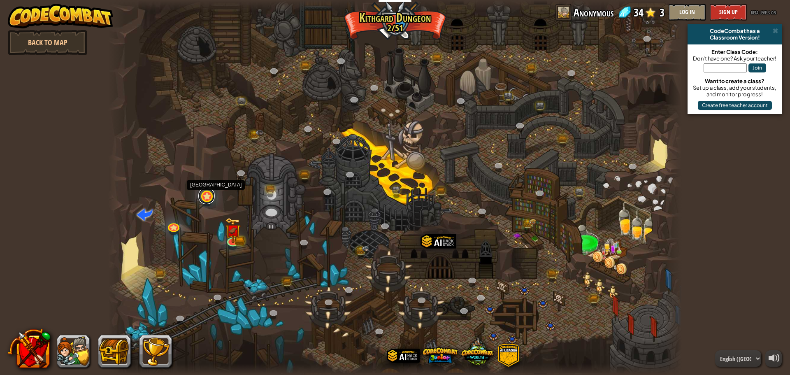
click at [209, 197] on link at bounding box center [206, 196] width 16 height 16
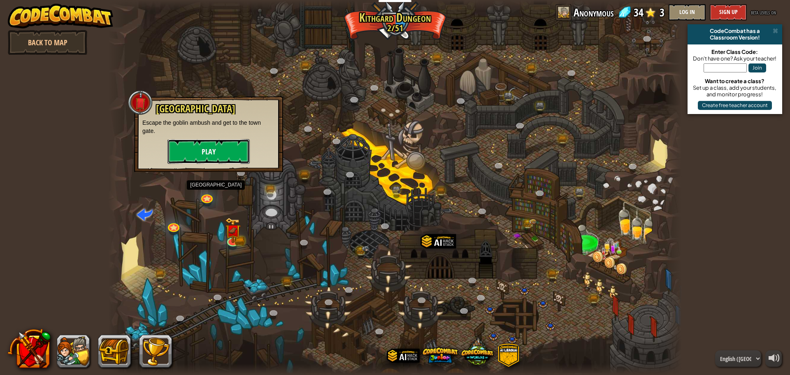
click at [218, 151] on button "Play" at bounding box center [208, 151] width 82 height 25
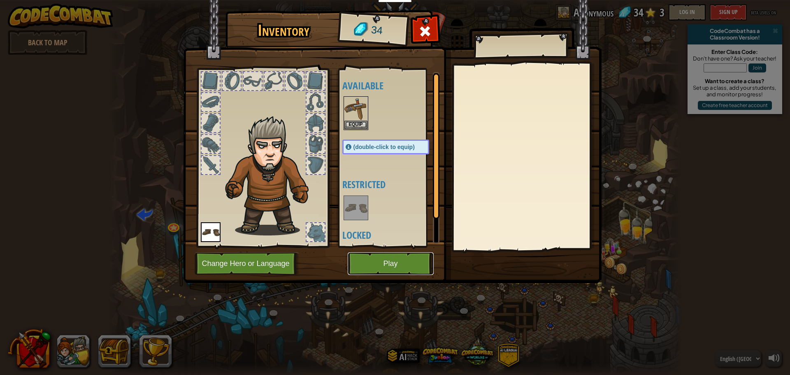
click at [371, 258] on button "Play" at bounding box center [391, 263] width 86 height 23
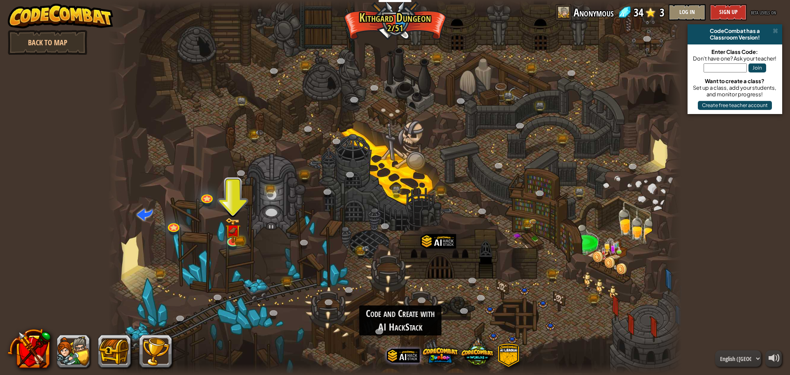
click at [396, 352] on span at bounding box center [403, 355] width 33 height 33
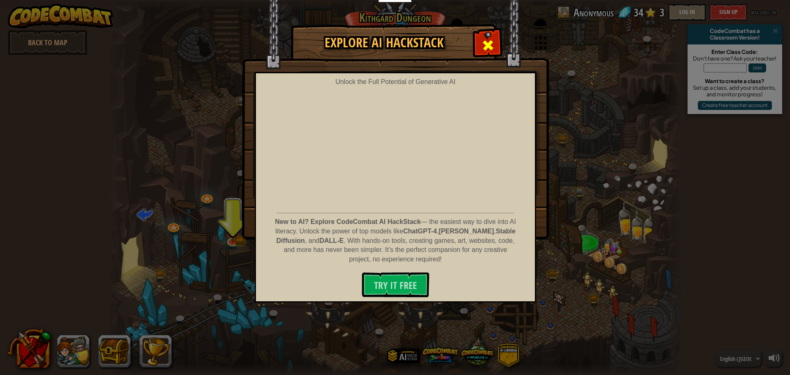
click at [482, 47] on span at bounding box center [488, 45] width 13 height 13
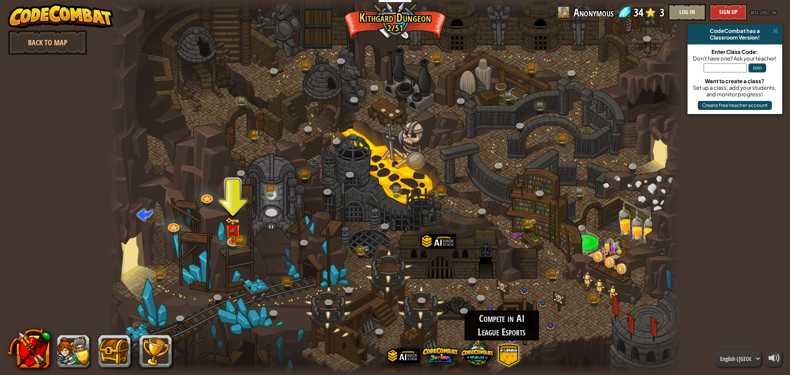
click at [510, 359] on span at bounding box center [508, 355] width 23 height 23
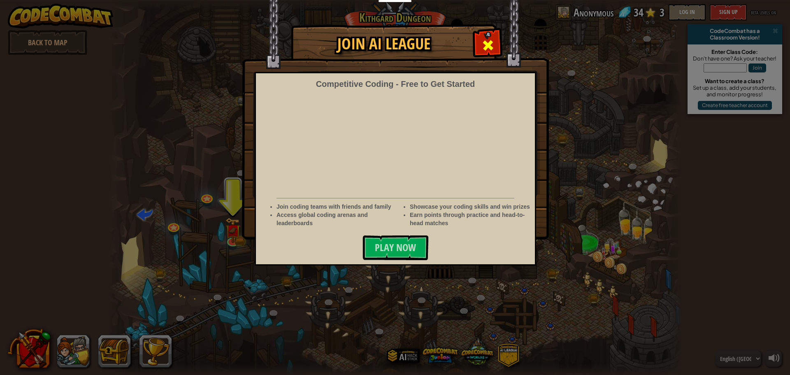
click at [490, 35] on div at bounding box center [488, 44] width 26 height 26
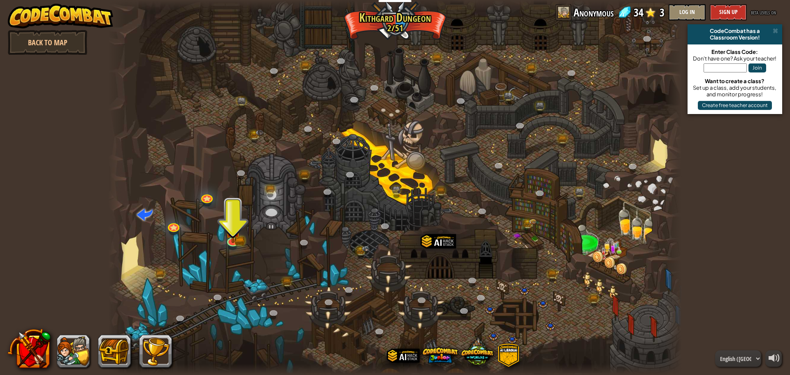
click at [402, 154] on div at bounding box center [395, 187] width 574 height 375
drag, startPoint x: 402, startPoint y: 154, endPoint x: 399, endPoint y: 172, distance: 17.9
click at [399, 172] on div at bounding box center [395, 187] width 574 height 375
click at [231, 237] on img at bounding box center [232, 224] width 15 height 34
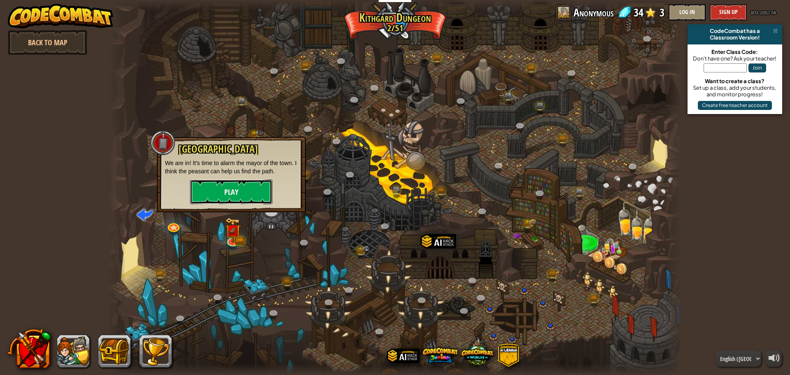
click at [249, 193] on button "Play" at bounding box center [231, 191] width 82 height 25
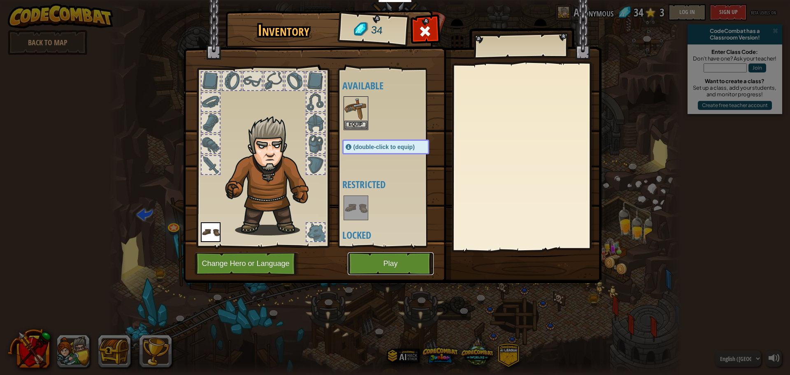
click at [393, 259] on button "Play" at bounding box center [391, 263] width 86 height 23
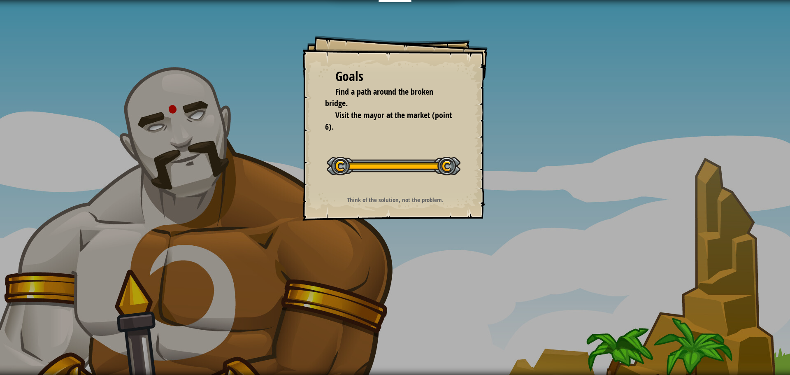
click at [471, 301] on div "Goals Find a path around the broken bridge. Visit the mayor at the market (poin…" at bounding box center [395, 187] width 790 height 375
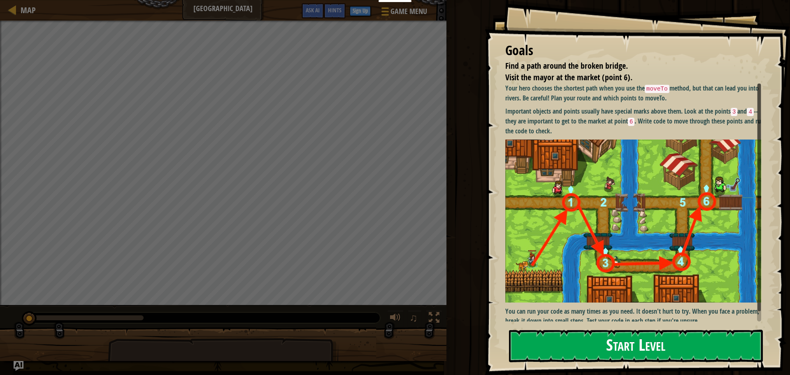
click at [586, 347] on button "Start Level" at bounding box center [636, 346] width 254 height 33
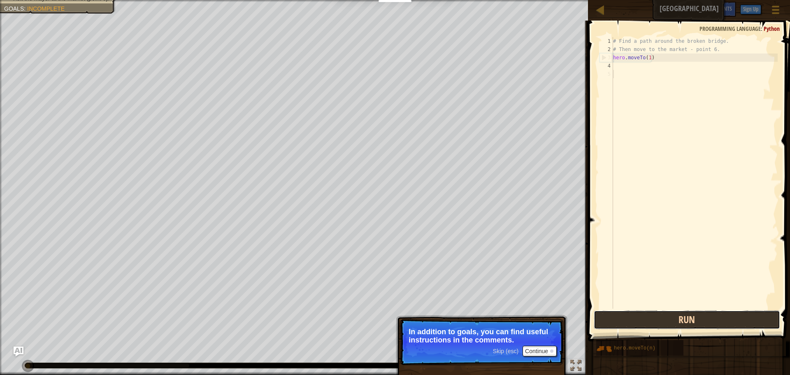
click at [661, 325] on button "Run" at bounding box center [687, 319] width 186 height 19
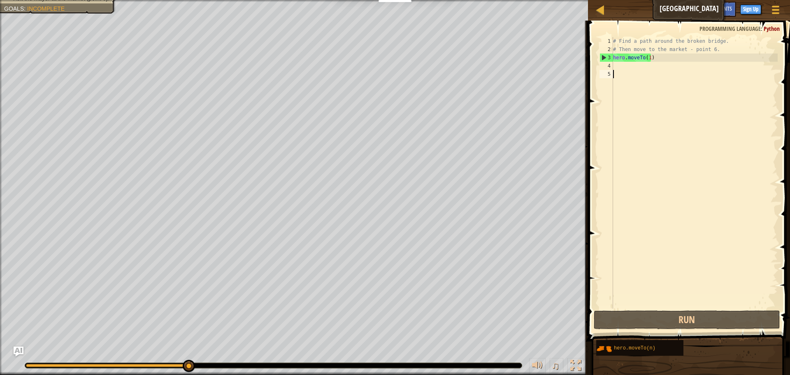
click at [624, 70] on div "# Find a path around the broken bridge. # Then move to the market - point 6. he…" at bounding box center [695, 181] width 166 height 288
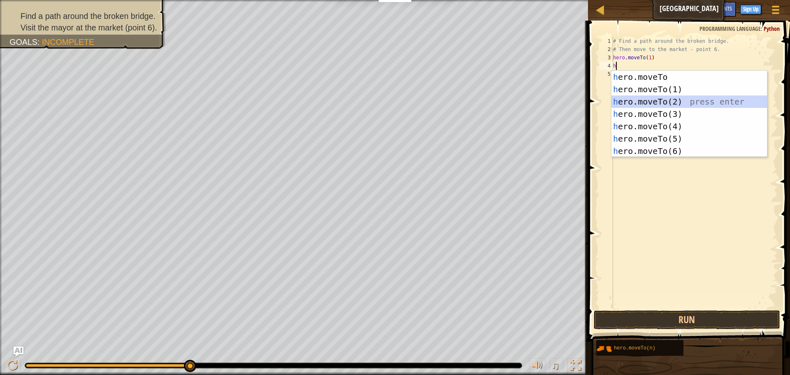
click at [658, 95] on div "h ero.moveTo press enter h ero.moveTo(1) press enter h ero.moveTo(2) press ente…" at bounding box center [690, 126] width 156 height 111
type textarea "hero.moveTo(2)"
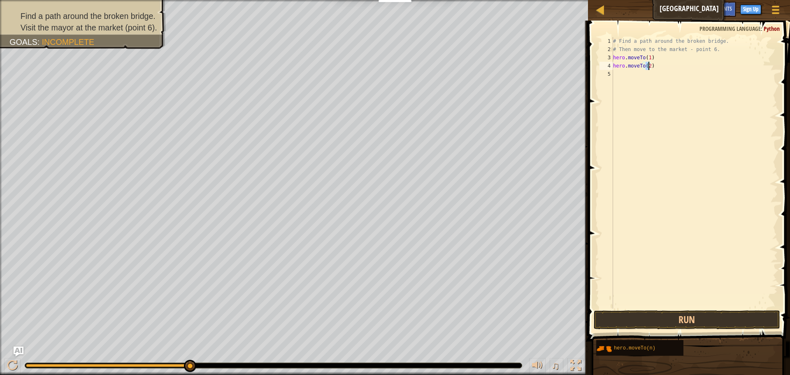
click at [620, 77] on div "# Find a path around the broken bridge. # Then move to the market - point 6. he…" at bounding box center [695, 181] width 166 height 288
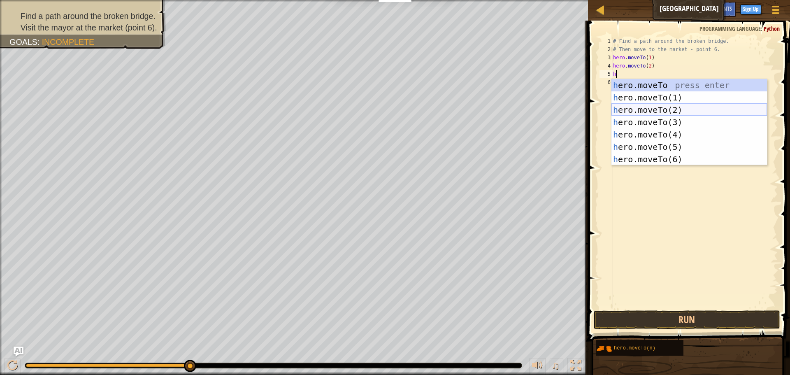
click at [656, 105] on div "h ero.moveTo press enter h ero.moveTo(1) press enter h ero.moveTo(2) press ente…" at bounding box center [690, 134] width 156 height 111
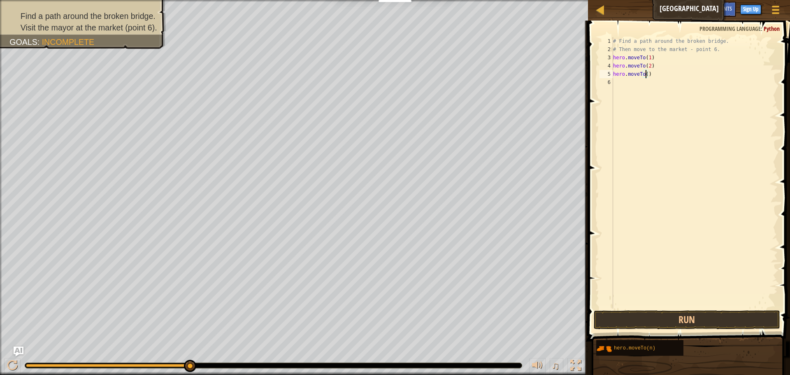
type textarea "hero.moveTo(3)"
click at [624, 84] on div "# Find a path around the broken bridge. # Then move to the market - point 6. he…" at bounding box center [695, 181] width 166 height 288
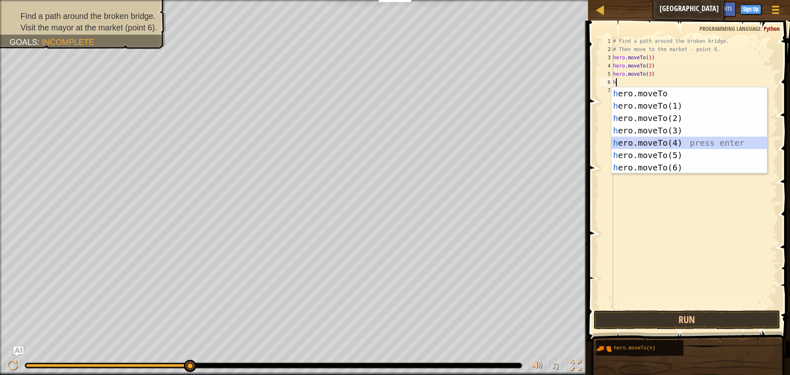
click at [663, 137] on div "h ero.moveTo press enter h ero.moveTo(1) press enter h ero.moveTo(2) press ente…" at bounding box center [690, 142] width 156 height 111
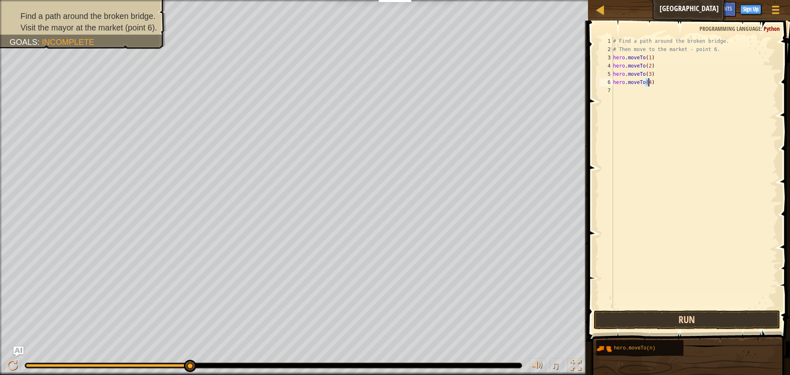
type textarea "hero.moveTo(4)"
click at [645, 320] on button "Run" at bounding box center [687, 319] width 186 height 19
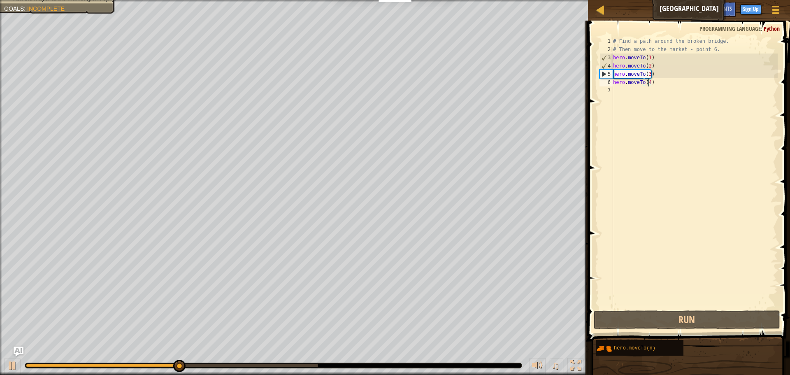
click at [621, 95] on div "# Find a path around the broken bridge. # Then move to the market - point 6. he…" at bounding box center [695, 181] width 166 height 288
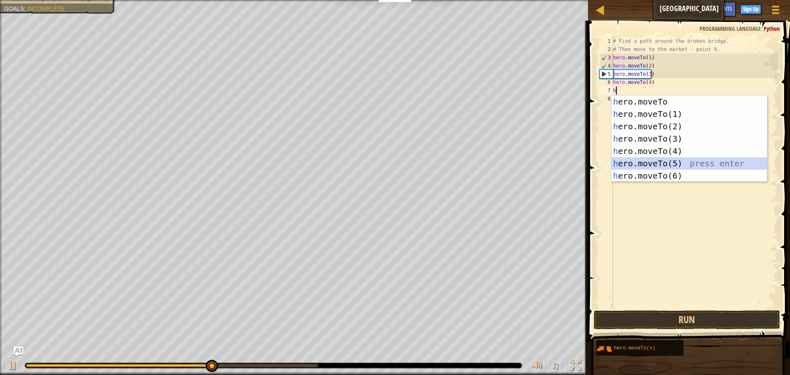
click at [654, 159] on div "h ero.moveTo press enter h ero.moveTo(1) press enter h ero.moveTo(2) press ente…" at bounding box center [690, 150] width 156 height 111
type textarea "hero.moveTo(5)"
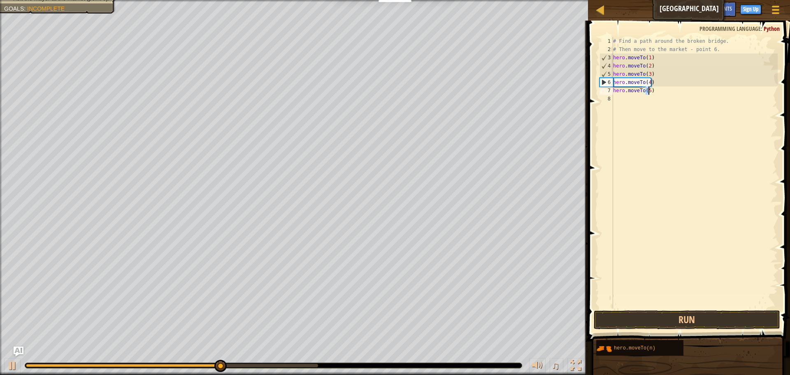
click at [626, 100] on div "# Find a path around the broken bridge. # Then move to the market - point 6. he…" at bounding box center [695, 181] width 166 height 288
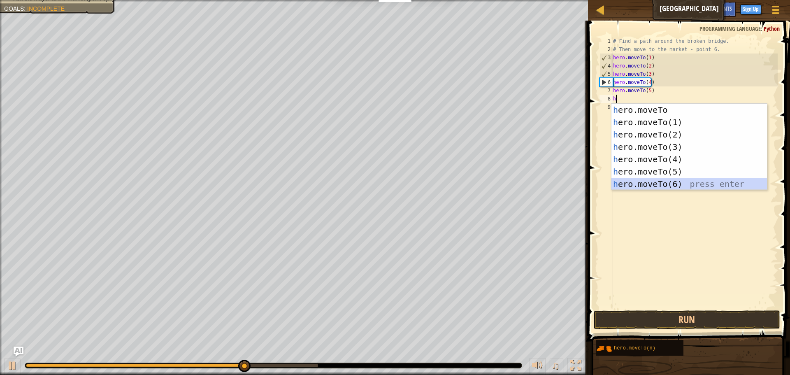
click at [653, 181] on div "h ero.moveTo press enter h ero.moveTo(1) press enter h ero.moveTo(2) press ente…" at bounding box center [690, 159] width 156 height 111
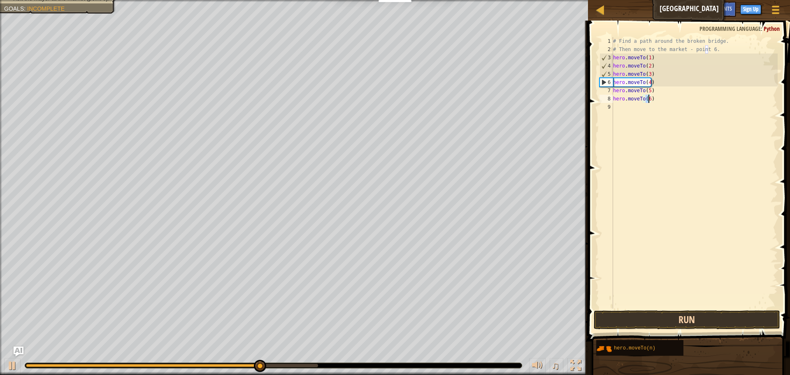
type textarea "hero.moveTo(6)"
click at [683, 320] on button "Run" at bounding box center [687, 319] width 186 height 19
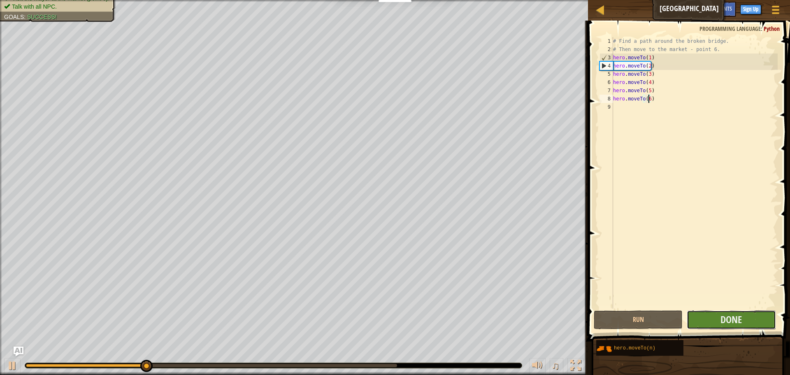
click at [708, 320] on button "Done" at bounding box center [731, 319] width 89 height 19
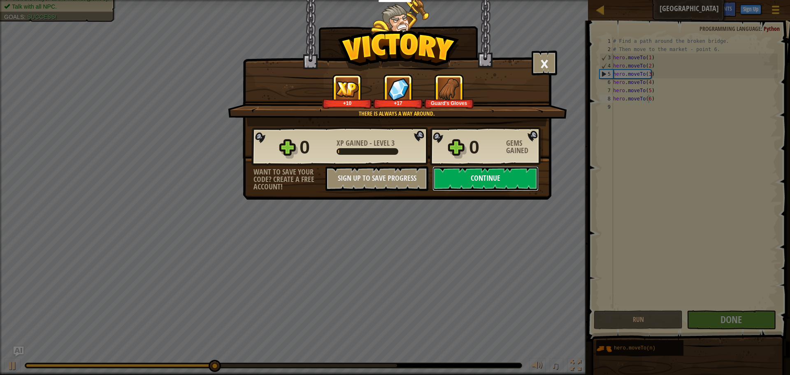
click at [507, 182] on button "Continue" at bounding box center [486, 178] width 106 height 25
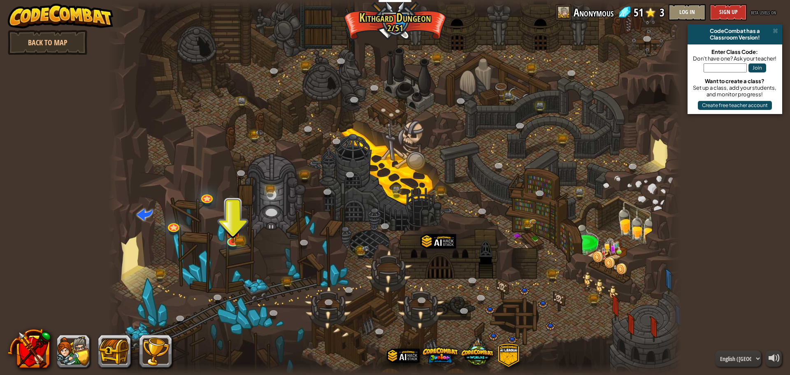
click at [272, 205] on div at bounding box center [395, 187] width 574 height 375
click at [236, 234] on img at bounding box center [232, 224] width 15 height 34
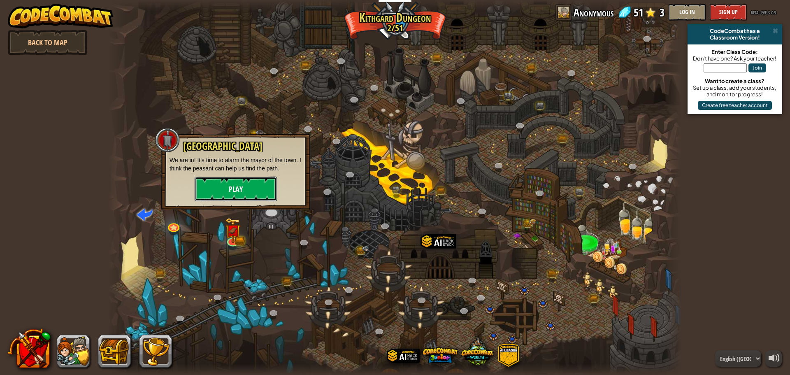
click at [246, 182] on button "Play" at bounding box center [236, 189] width 82 height 25
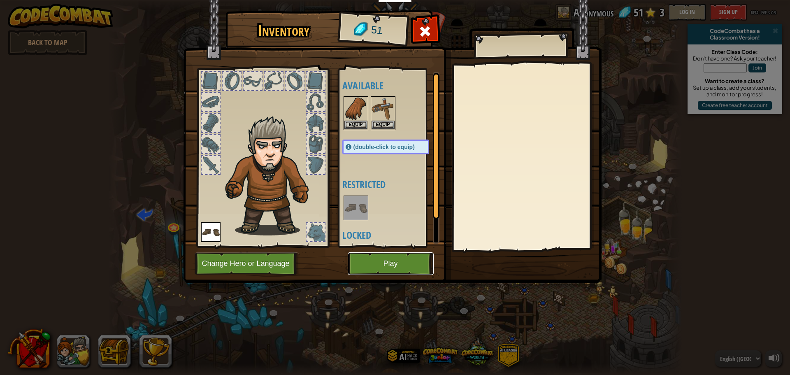
click at [382, 256] on button "Play" at bounding box center [391, 263] width 86 height 23
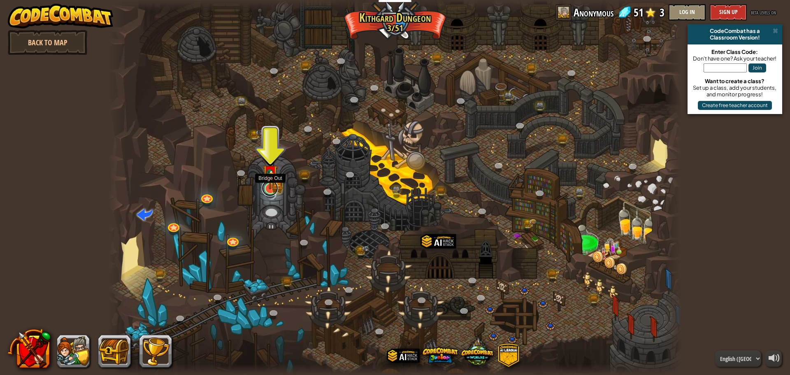
click at [269, 195] on link at bounding box center [270, 188] width 16 height 16
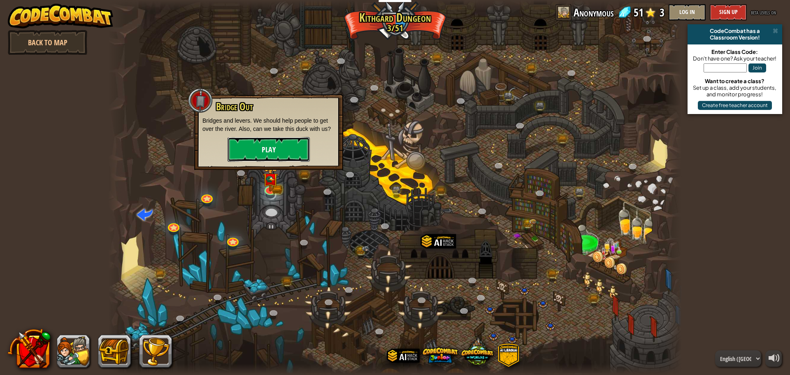
click at [256, 143] on button "Play" at bounding box center [269, 149] width 82 height 25
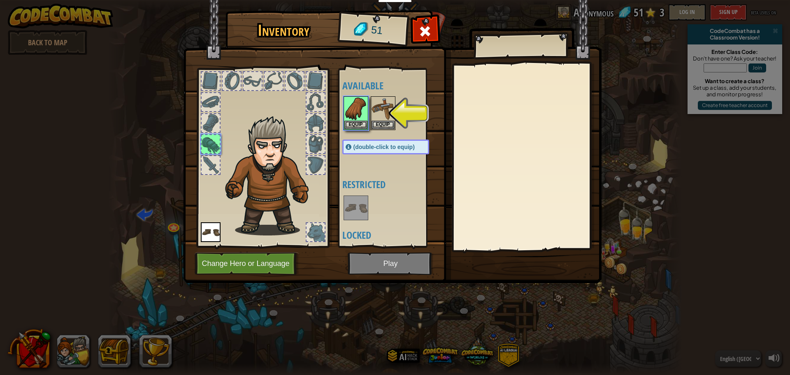
click at [379, 267] on img at bounding box center [392, 133] width 419 height 299
click at [354, 107] on img at bounding box center [355, 108] width 23 height 23
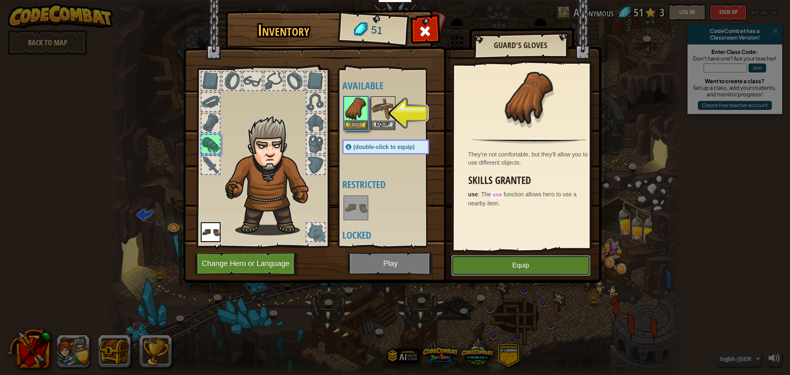
click at [517, 267] on button "Equip" at bounding box center [520, 265] width 139 height 21
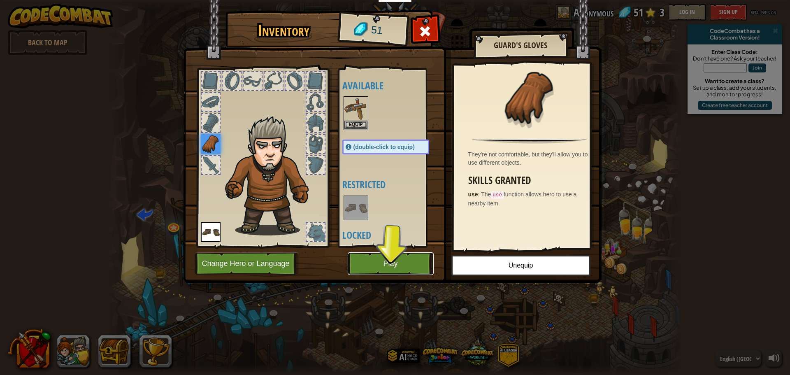
click at [418, 258] on button "Play" at bounding box center [391, 263] width 86 height 23
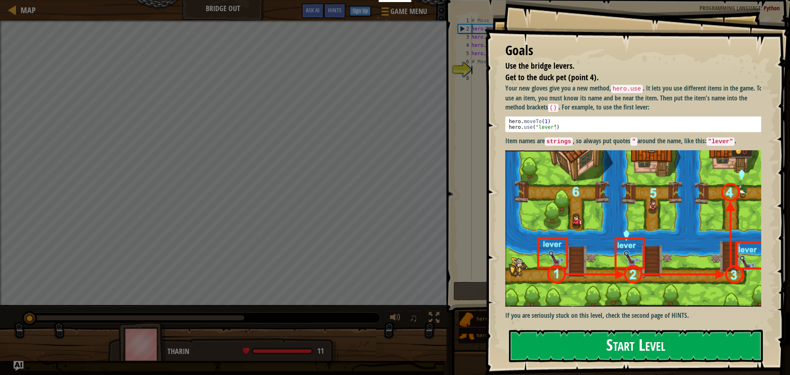
click at [613, 342] on button "Start Level" at bounding box center [636, 346] width 254 height 33
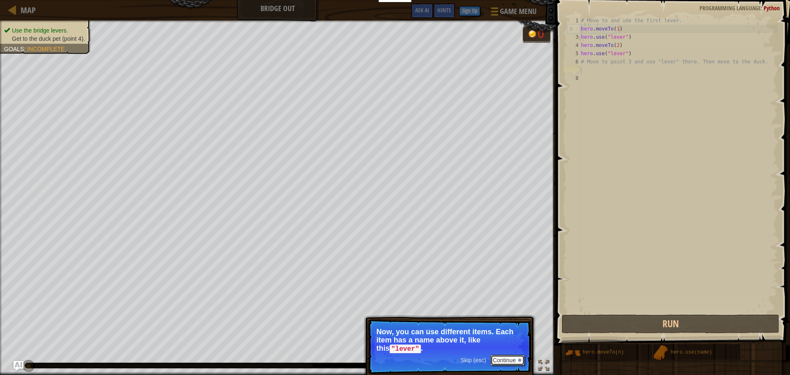
click at [506, 356] on button "Continue" at bounding box center [508, 360] width 34 height 11
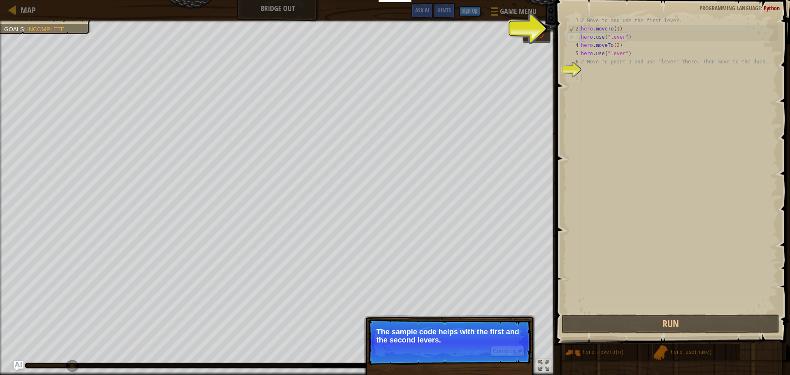
click at [591, 76] on div "# Move to and use the first lever. hero . moveTo ( 1 ) hero . use ( "lever" ) h…" at bounding box center [678, 172] width 198 height 313
click at [524, 33] on div "Use the bridge levers. Get to the duck pet (point 4). Goals : Incomplete 0 ♫ [P…" at bounding box center [395, 198] width 790 height 354
click at [552, 21] on div "Map Bridge Out Game Menu Done Sign Up Hints Ask AI 1 הההההההההההההההההההההההההה…" at bounding box center [395, 187] width 790 height 375
click at [593, 33] on div "# Move to and use the first lever. hero . moveTo ( 1 ) hero . use ( "lever" ) h…" at bounding box center [678, 172] width 198 height 313
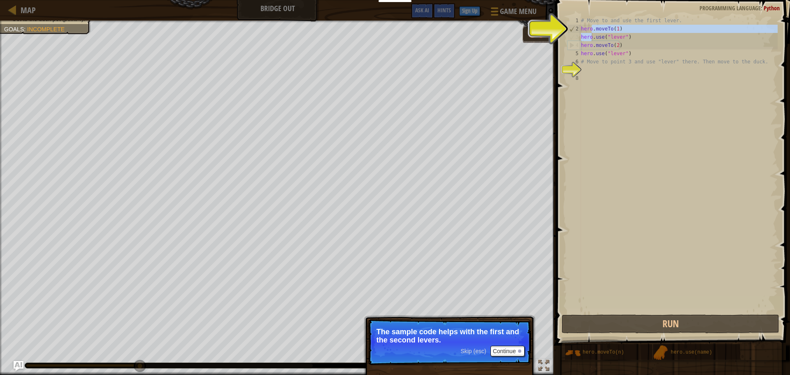
click at [588, 35] on div "# Move to and use the first lever. hero . moveTo ( 1 ) hero . use ( "lever" ) h…" at bounding box center [678, 172] width 198 height 313
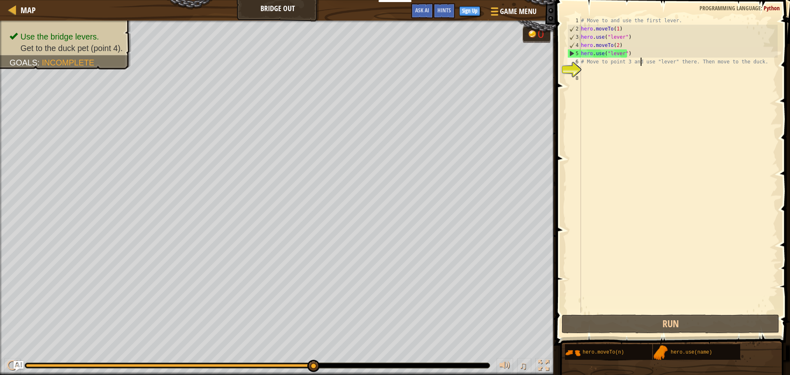
click at [640, 65] on div "# Move to and use the first lever. hero . moveTo ( 1 ) hero . use ( "lever" ) h…" at bounding box center [678, 172] width 198 height 313
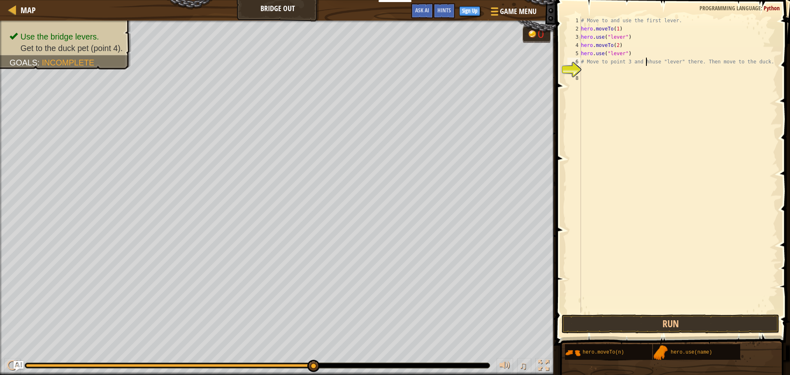
scroll to position [4, 5]
type textarea "# Move to point 3 and hhuse "lever" there. Then move to the duck."
click at [686, 321] on button "Run" at bounding box center [671, 323] width 218 height 19
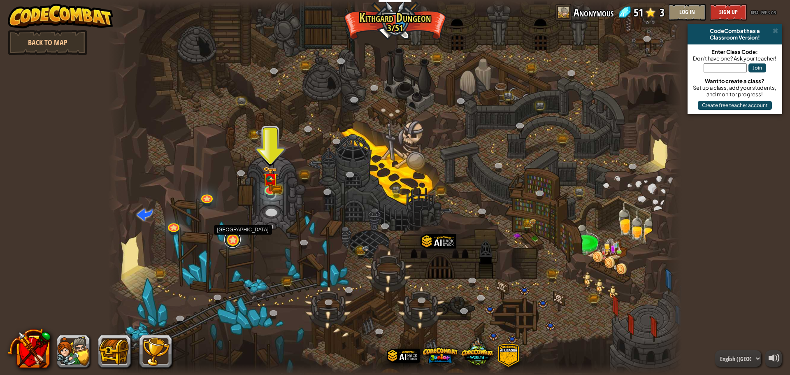
click at [234, 242] on link at bounding box center [232, 239] width 16 height 16
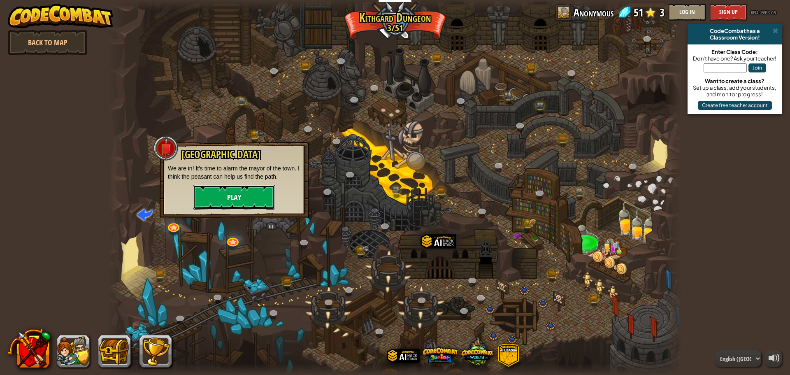
click at [260, 199] on button "Play" at bounding box center [234, 197] width 82 height 25
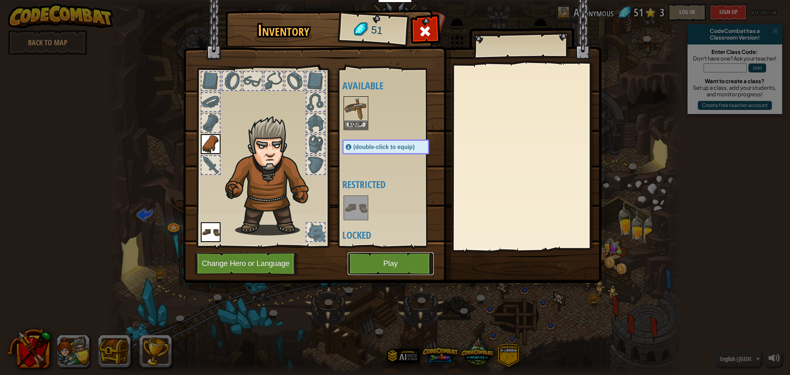
click at [397, 268] on button "Play" at bounding box center [391, 263] width 86 height 23
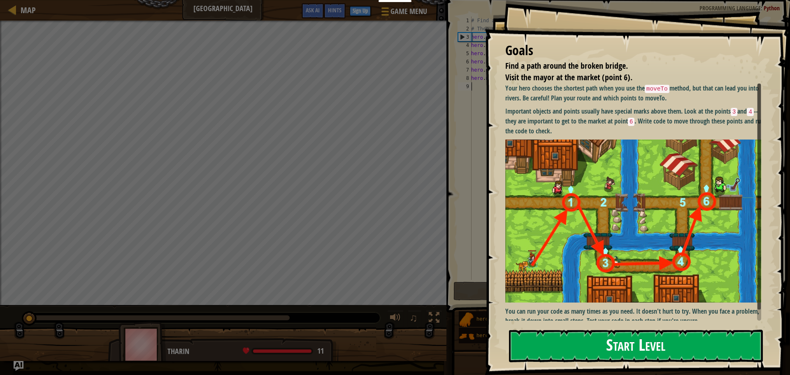
click at [576, 336] on button "Start Level" at bounding box center [636, 346] width 254 height 33
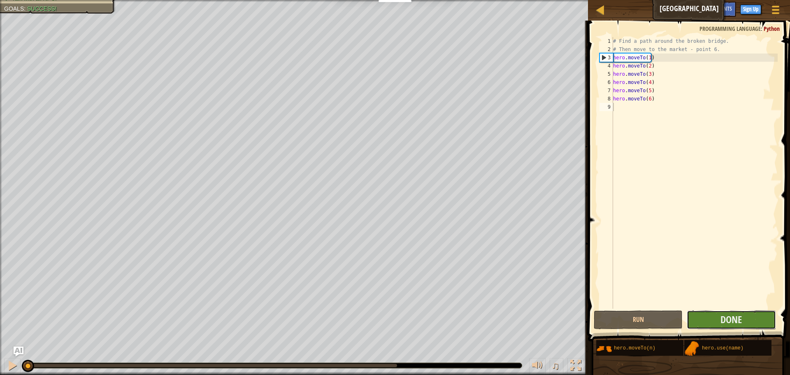
click at [706, 325] on button "Done" at bounding box center [731, 319] width 89 height 19
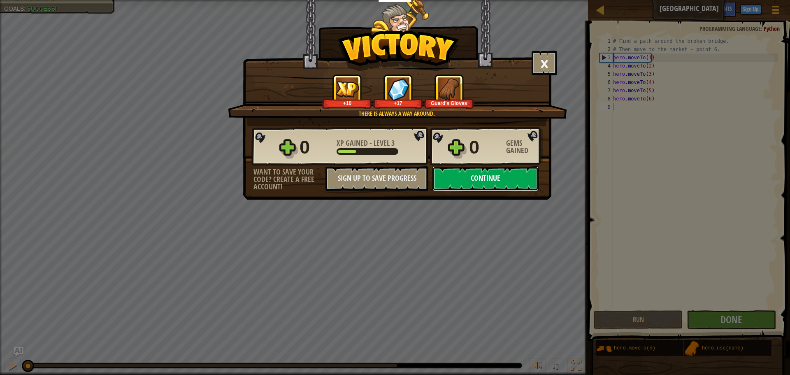
click at [510, 177] on button "Continue" at bounding box center [486, 178] width 106 height 25
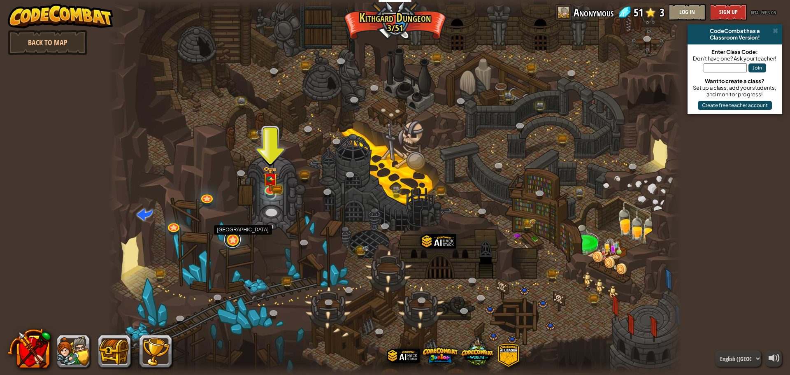
click at [230, 247] on link at bounding box center [232, 239] width 16 height 16
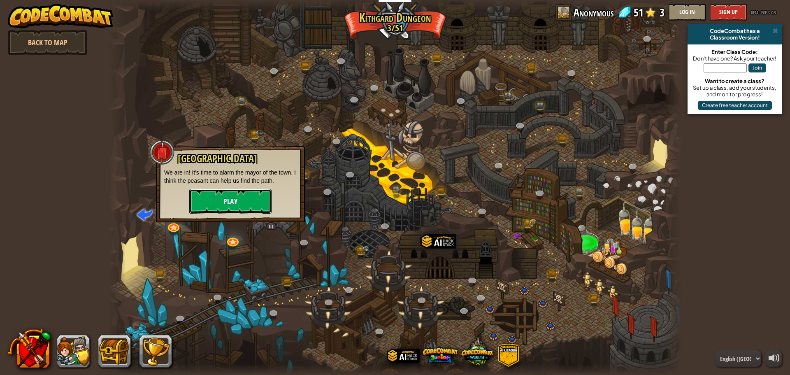
click at [246, 203] on button "Play" at bounding box center [230, 201] width 82 height 25
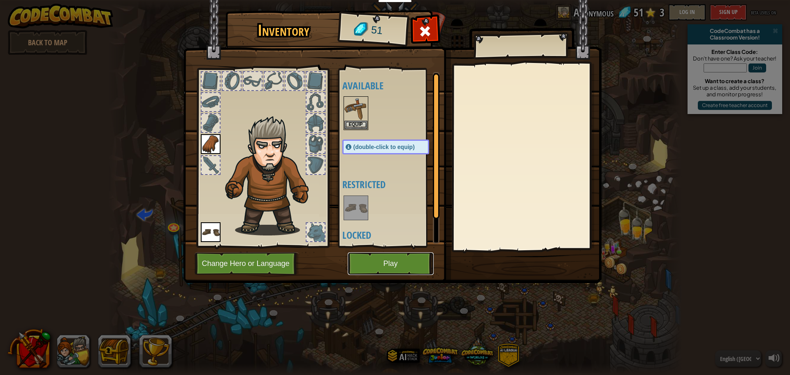
click at [384, 257] on button "Play" at bounding box center [391, 263] width 86 height 23
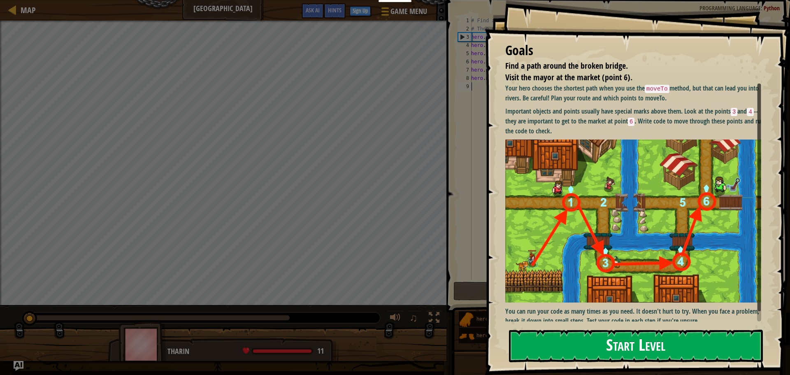
click at [570, 338] on button "Start Level" at bounding box center [636, 346] width 254 height 33
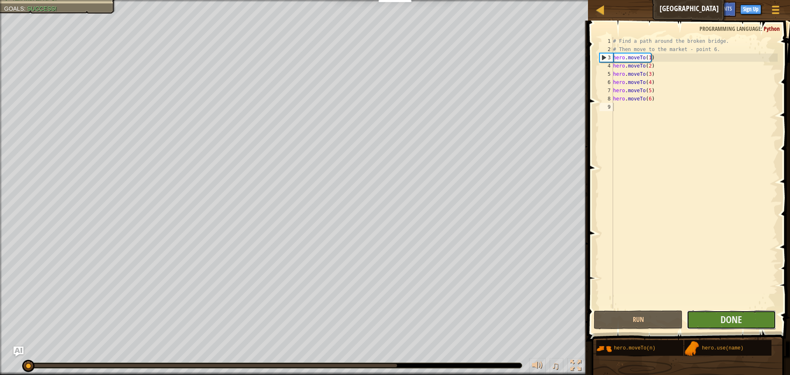
click at [724, 328] on button "Done" at bounding box center [731, 319] width 89 height 19
